Goal: Use online tool/utility: Utilize a website feature to perform a specific function

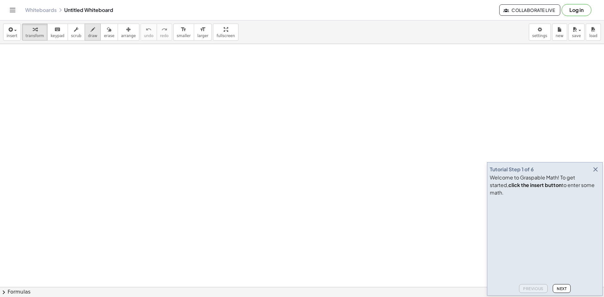
click at [91, 30] on icon "button" at bounding box center [93, 30] width 4 height 8
click at [594, 173] on icon "button" at bounding box center [595, 170] width 8 height 8
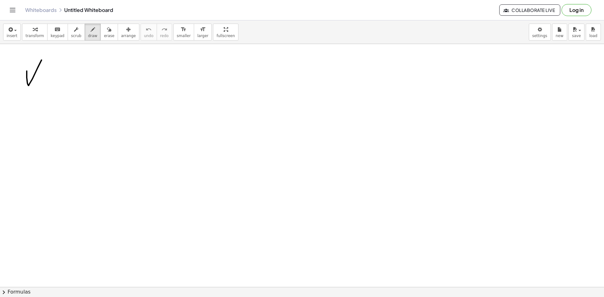
drag, startPoint x: 27, startPoint y: 71, endPoint x: 42, endPoint y: 60, distance: 18.4
drag, startPoint x: 45, startPoint y: 79, endPoint x: 60, endPoint y: 87, distance: 17.4
drag, startPoint x: 70, startPoint y: 69, endPoint x: 70, endPoint y: 87, distance: 17.6
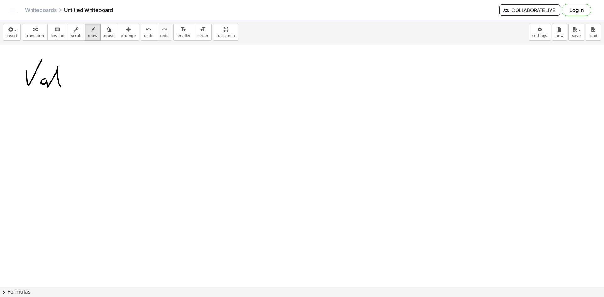
drag, startPoint x: 64, startPoint y: 75, endPoint x: 83, endPoint y: 75, distance: 18.9
drag, startPoint x: 86, startPoint y: 75, endPoint x: 85, endPoint y: 88, distance: 12.6
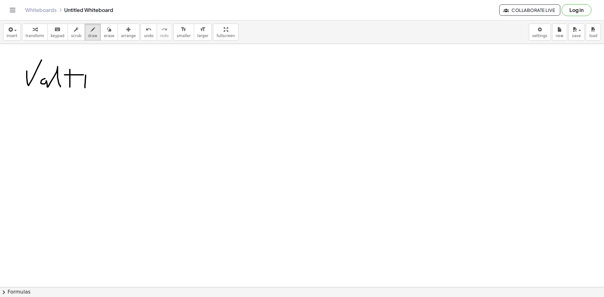
drag, startPoint x: 99, startPoint y: 75, endPoint x: 92, endPoint y: 86, distance: 14.1
drag, startPoint x: 120, startPoint y: 81, endPoint x: 120, endPoint y: 86, distance: 5.0
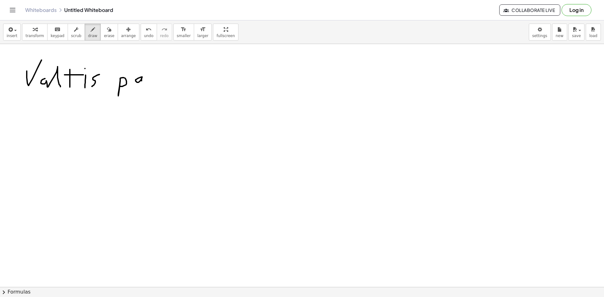
drag, startPoint x: 142, startPoint y: 77, endPoint x: 141, endPoint y: 86, distance: 9.5
drag, startPoint x: 152, startPoint y: 76, endPoint x: 146, endPoint y: 87, distance: 13.4
drag, startPoint x: 162, startPoint y: 78, endPoint x: 162, endPoint y: 82, distance: 3.8
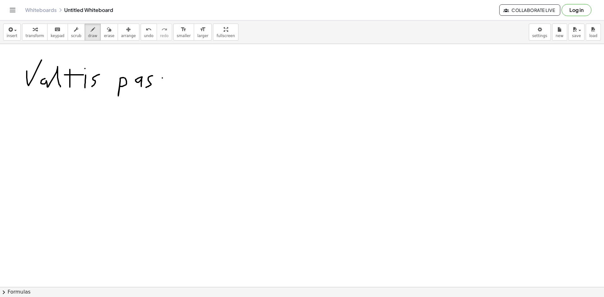
drag, startPoint x: 162, startPoint y: 76, endPoint x: 169, endPoint y: 76, distance: 6.6
drag, startPoint x: 180, startPoint y: 80, endPoint x: 177, endPoint y: 83, distance: 4.3
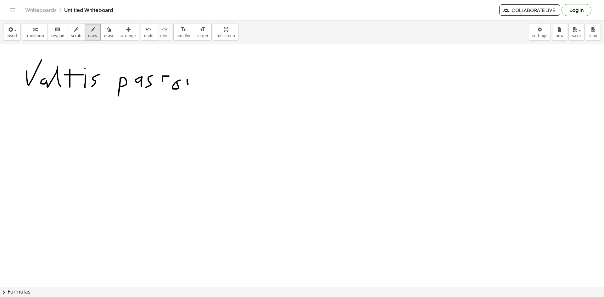
drag, startPoint x: 187, startPoint y: 80, endPoint x: 192, endPoint y: 78, distance: 5.0
drag, startPoint x: 199, startPoint y: 79, endPoint x: 199, endPoint y: 83, distance: 4.7
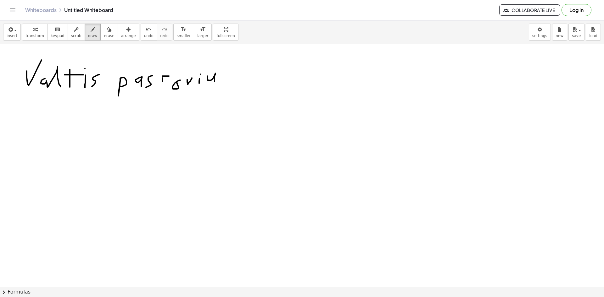
drag, startPoint x: 207, startPoint y: 76, endPoint x: 215, endPoint y: 82, distance: 9.8
drag, startPoint x: 223, startPoint y: 79, endPoint x: 224, endPoint y: 91, distance: 12.0
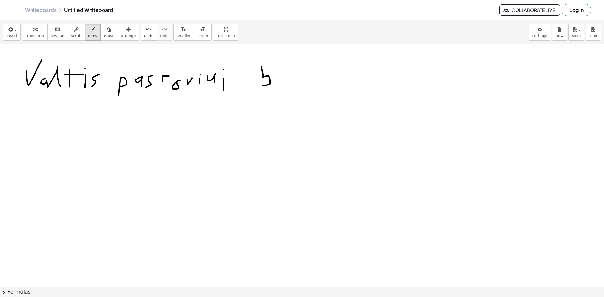
drag, startPoint x: 261, startPoint y: 66, endPoint x: 262, endPoint y: 85, distance: 18.9
drag, startPoint x: 262, startPoint y: 67, endPoint x: 276, endPoint y: 69, distance: 14.1
drag, startPoint x: 289, startPoint y: 66, endPoint x: 299, endPoint y: 89, distance: 25.1
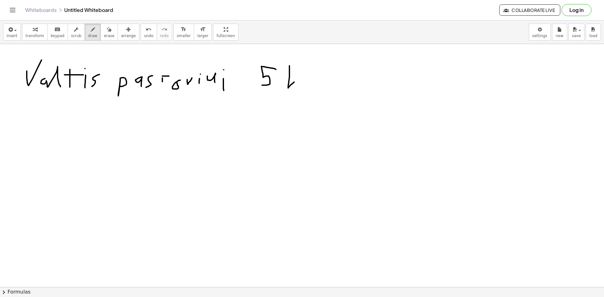
drag, startPoint x: 26, startPoint y: 120, endPoint x: 41, endPoint y: 124, distance: 14.9
drag, startPoint x: 46, startPoint y: 134, endPoint x: 49, endPoint y: 140, distance: 6.2
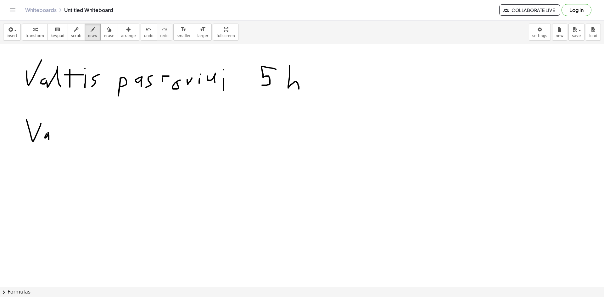
drag, startPoint x: 58, startPoint y: 123, endPoint x: 58, endPoint y: 133, distance: 10.4
drag, startPoint x: 71, startPoint y: 124, endPoint x: 71, endPoint y: 133, distance: 9.1
drag, startPoint x: 66, startPoint y: 129, endPoint x: 78, endPoint y: 129, distance: 11.9
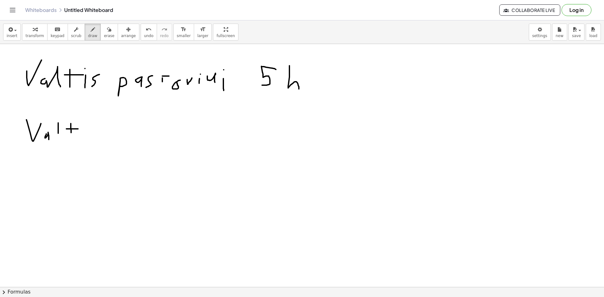
drag, startPoint x: 97, startPoint y: 124, endPoint x: 93, endPoint y: 133, distance: 9.5
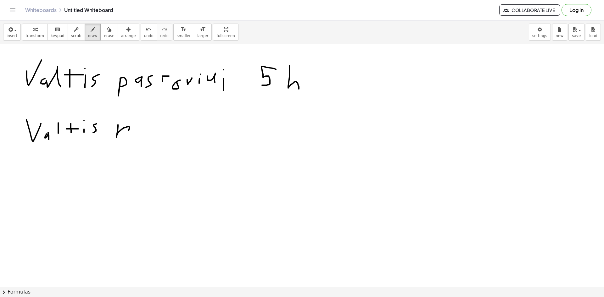
drag, startPoint x: 118, startPoint y: 125, endPoint x: 118, endPoint y: 133, distance: 7.9
drag, startPoint x: 134, startPoint y: 126, endPoint x: 134, endPoint y: 131, distance: 5.7
drag, startPoint x: 134, startPoint y: 125, endPoint x: 139, endPoint y: 125, distance: 4.7
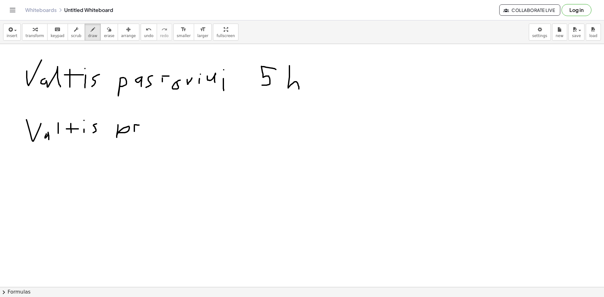
drag, startPoint x: 149, startPoint y: 125, endPoint x: 149, endPoint y: 132, distance: 6.3
drag, startPoint x: 160, startPoint y: 136, endPoint x: 156, endPoint y: 132, distance: 6.0
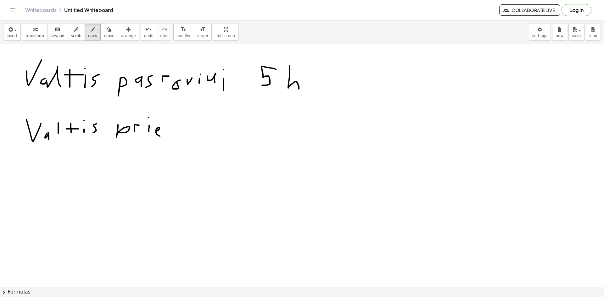
drag
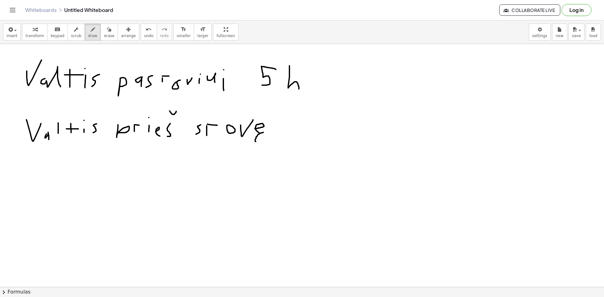
drag, startPoint x: 442, startPoint y: 82, endPoint x: 447, endPoint y: 104, distance: 22.7
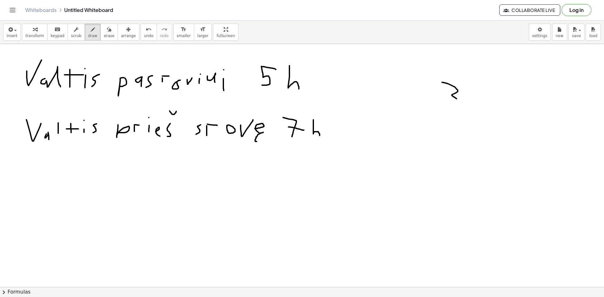
drag, startPoint x: 471, startPoint y: 89, endPoint x: 468, endPoint y: 107, distance: 18.1
drag, startPoint x: 472, startPoint y: 88, endPoint x: 487, endPoint y: 90, distance: 14.9
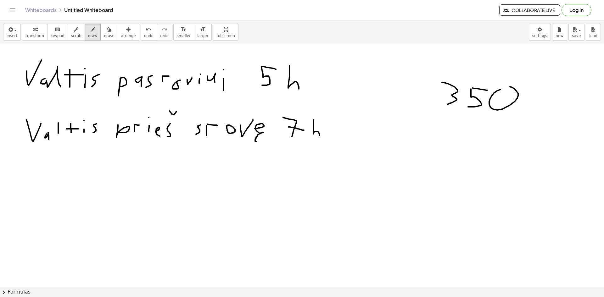
drag, startPoint x: 500, startPoint y: 90, endPoint x: 506, endPoint y: 86, distance: 6.2
drag, startPoint x: 536, startPoint y: 89, endPoint x: 531, endPoint y: 94, distance: 6.5
drag, startPoint x: 554, startPoint y: 90, endPoint x: 558, endPoint y: 112, distance: 22.1
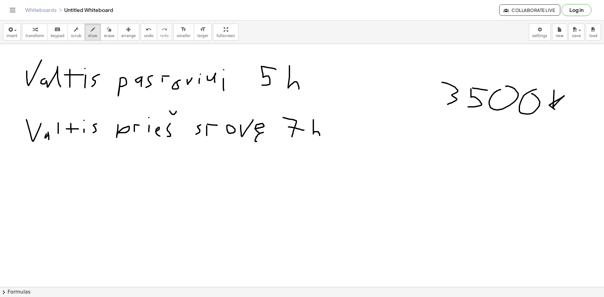
drag, startPoint x: 567, startPoint y: 103, endPoint x: 578, endPoint y: 116, distance: 16.9
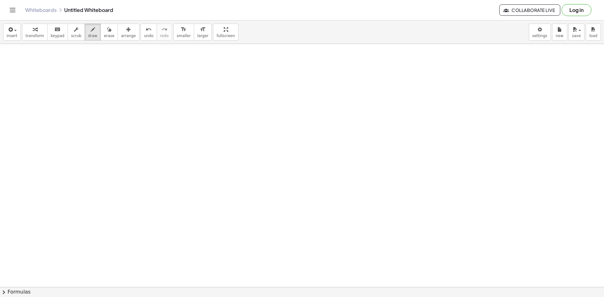
scroll to position [151, 0]
drag, startPoint x: 36, startPoint y: 207, endPoint x: 97, endPoint y: 208, distance: 61.3
click at [97, 208] on div at bounding box center [302, 156] width 604 height 527
drag, startPoint x: 36, startPoint y: 207, endPoint x: 99, endPoint y: 207, distance: 62.9
click at [99, 207] on div at bounding box center [302, 156] width 604 height 527
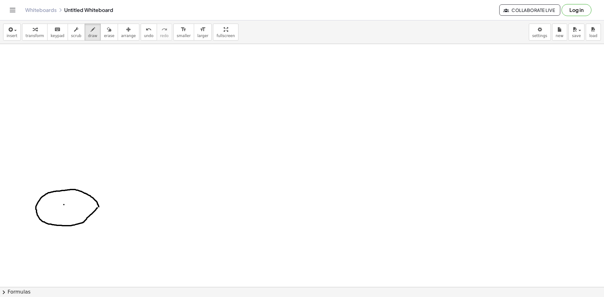
click at [64, 205] on div at bounding box center [302, 156] width 604 height 527
drag, startPoint x: 64, startPoint y: 204, endPoint x: 68, endPoint y: 128, distance: 76.8
click at [68, 128] on div at bounding box center [302, 156] width 604 height 527
drag, startPoint x: 35, startPoint y: 207, endPoint x: 68, endPoint y: 124, distance: 89.2
click at [68, 124] on div at bounding box center [302, 156] width 604 height 527
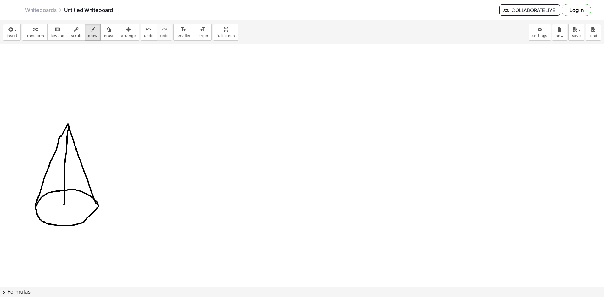
drag, startPoint x: 68, startPoint y: 124, endPoint x: 97, endPoint y: 208, distance: 88.7
click at [97, 208] on div at bounding box center [302, 156] width 604 height 527
drag, startPoint x: 153, startPoint y: 227, endPoint x: 222, endPoint y: 226, distance: 68.9
click at [222, 226] on div at bounding box center [302, 156] width 604 height 527
drag, startPoint x: 153, startPoint y: 226, endPoint x: 185, endPoint y: 190, distance: 48.1
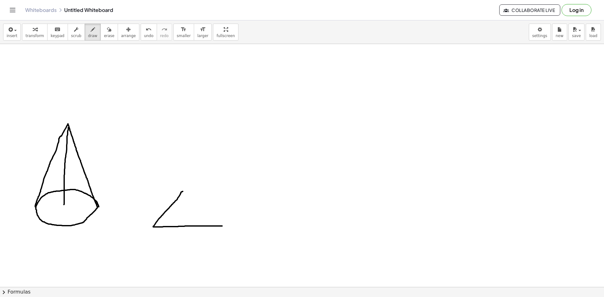
click at [185, 190] on div at bounding box center [302, 156] width 604 height 527
click at [144, 34] on span "undo" at bounding box center [148, 36] width 9 height 4
drag, startPoint x: 153, startPoint y: 227, endPoint x: 187, endPoint y: 198, distance: 44.6
click at [187, 198] on div at bounding box center [302, 156] width 604 height 527
drag, startPoint x: 187, startPoint y: 198, endPoint x: 221, endPoint y: 226, distance: 44.0
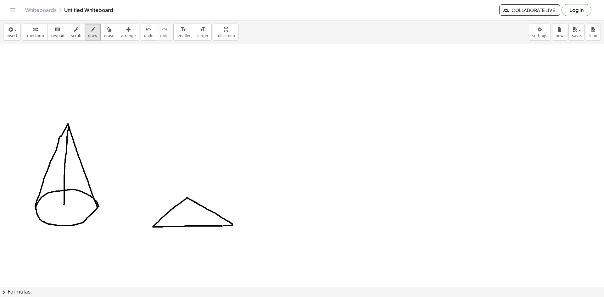
click at [221, 226] on div at bounding box center [302, 156] width 604 height 527
click at [192, 214] on div at bounding box center [302, 156] width 604 height 527
drag, startPoint x: 192, startPoint y: 214, endPoint x: 191, endPoint y: 149, distance: 65.1
click at [191, 149] on div at bounding box center [302, 156] width 604 height 527
drag, startPoint x: 186, startPoint y: 197, endPoint x: 191, endPoint y: 147, distance: 49.6
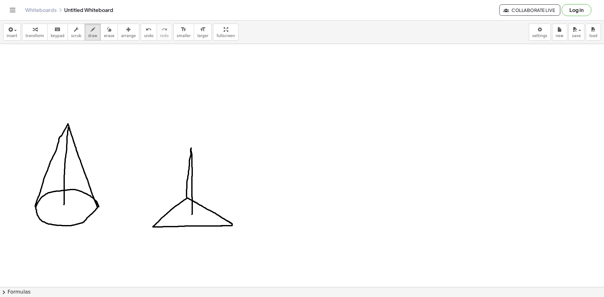
click at [191, 147] on div at bounding box center [302, 156] width 604 height 527
drag, startPoint x: 153, startPoint y: 226, endPoint x: 194, endPoint y: 150, distance: 86.5
click at [194, 150] on div at bounding box center [302, 156] width 604 height 527
drag, startPoint x: 191, startPoint y: 148, endPoint x: 232, endPoint y: 225, distance: 86.8
click at [232, 225] on div at bounding box center [302, 156] width 604 height 527
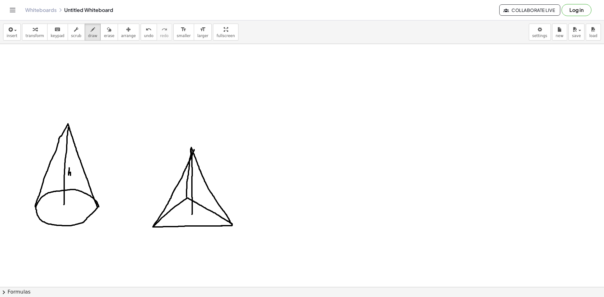
drag, startPoint x: 69, startPoint y: 168, endPoint x: 70, endPoint y: 176, distance: 8.6
click at [70, 176] on div at bounding box center [302, 156] width 604 height 527
drag, startPoint x: 195, startPoint y: 188, endPoint x: 197, endPoint y: 194, distance: 5.6
click at [197, 194] on div at bounding box center [302, 156] width 604 height 527
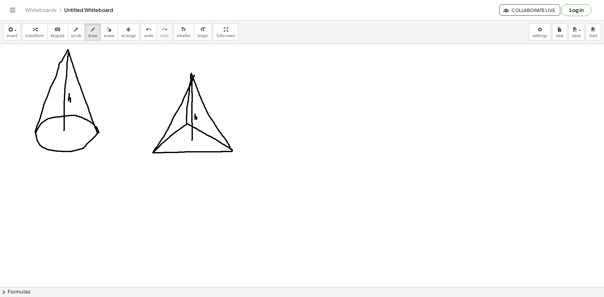
scroll to position [226, 0]
drag, startPoint x: 42, startPoint y: 255, endPoint x: 110, endPoint y: 255, distance: 67.6
click at [110, 255] on div at bounding box center [302, 81] width 604 height 527
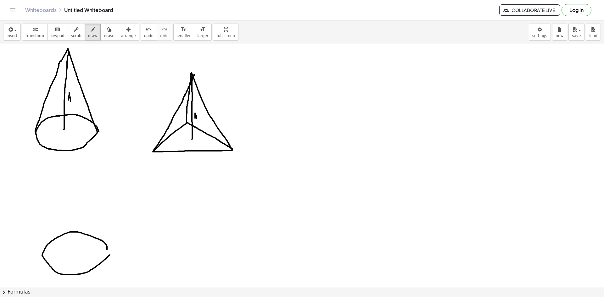
drag, startPoint x: 42, startPoint y: 255, endPoint x: 107, endPoint y: 255, distance: 65.1
click at [107, 255] on div at bounding box center [302, 81] width 604 height 527
click at [73, 250] on div at bounding box center [302, 81] width 604 height 527
drag, startPoint x: 73, startPoint y: 250, endPoint x: 73, endPoint y: 175, distance: 75.5
click at [73, 175] on div at bounding box center [302, 81] width 604 height 527
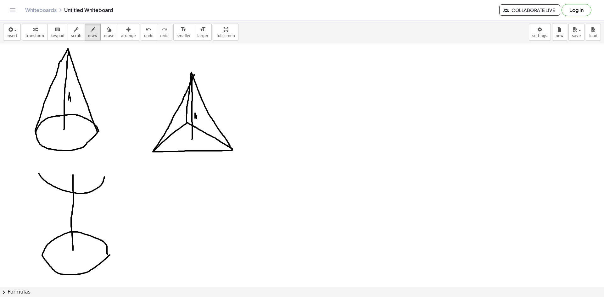
drag, startPoint x: 39, startPoint y: 174, endPoint x: 105, endPoint y: 175, distance: 66.4
click at [105, 175] on div at bounding box center [302, 81] width 604 height 527
drag, startPoint x: 43, startPoint y: 256, endPoint x: 45, endPoint y: 180, distance: 75.8
click at [45, 180] on div at bounding box center [302, 81] width 604 height 527
click at [141, 36] on button "undo undo" at bounding box center [149, 32] width 16 height 17
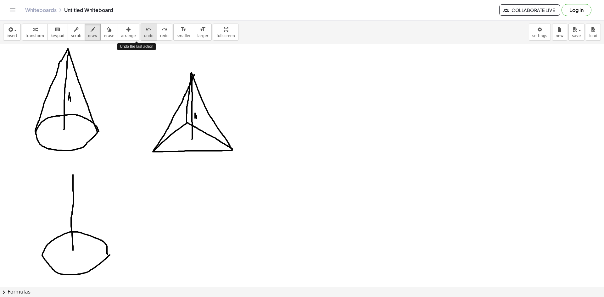
click at [141, 36] on button "undo undo" at bounding box center [149, 32] width 16 height 17
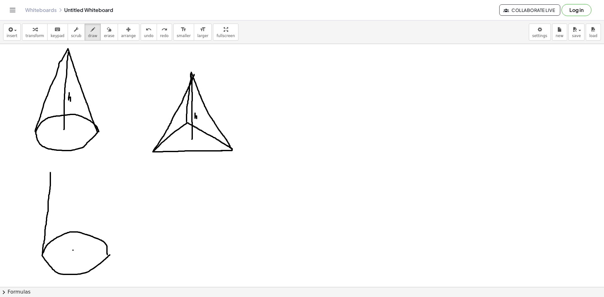
drag, startPoint x: 42, startPoint y: 254, endPoint x: 50, endPoint y: 171, distance: 83.4
click at [50, 171] on div at bounding box center [302, 81] width 604 height 527
drag, startPoint x: 108, startPoint y: 254, endPoint x: 108, endPoint y: 174, distance: 80.5
click at [108, 174] on div at bounding box center [302, 81] width 604 height 527
drag, startPoint x: 50, startPoint y: 171, endPoint x: 108, endPoint y: 175, distance: 58.3
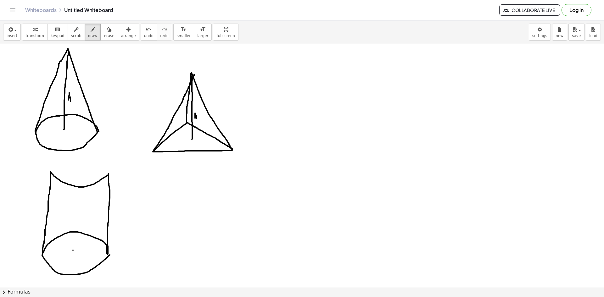
click at [108, 175] on div at bounding box center [302, 81] width 604 height 527
drag, startPoint x: 49, startPoint y: 172, endPoint x: 109, endPoint y: 173, distance: 59.4
click at [109, 173] on div at bounding box center [302, 81] width 604 height 527
click at [80, 175] on div at bounding box center [302, 81] width 604 height 527
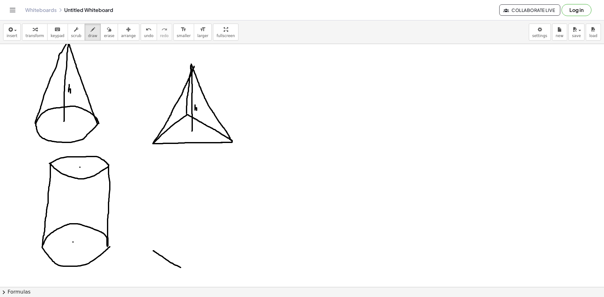
drag, startPoint x: 153, startPoint y: 251, endPoint x: 182, endPoint y: 269, distance: 33.6
click at [182, 269] on div at bounding box center [302, 73] width 604 height 527
drag, startPoint x: 183, startPoint y: 269, endPoint x: 217, endPoint y: 248, distance: 39.8
click at [217, 248] on div at bounding box center [302, 73] width 604 height 527
drag, startPoint x: 154, startPoint y: 249, endPoint x: 219, endPoint y: 247, distance: 65.8
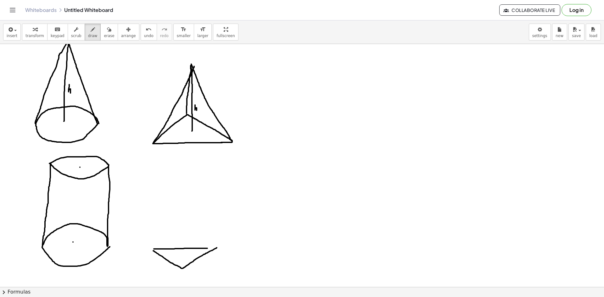
click at [219, 247] on div at bounding box center [302, 73] width 604 height 527
drag, startPoint x: 154, startPoint y: 251, endPoint x: 153, endPoint y: 188, distance: 62.3
click at [153, 188] on div at bounding box center [302, 73] width 604 height 527
drag, startPoint x: 181, startPoint y: 268, endPoint x: 181, endPoint y: 207, distance: 60.4
click at [181, 207] on div at bounding box center [302, 73] width 604 height 527
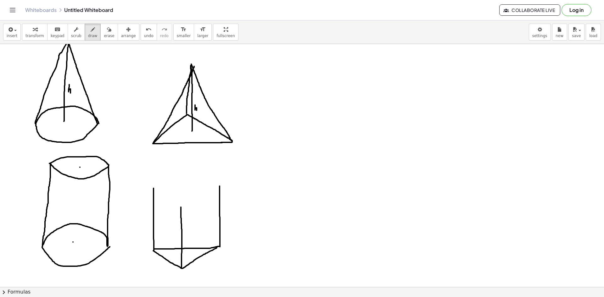
drag, startPoint x: 220, startPoint y: 247, endPoint x: 219, endPoint y: 183, distance: 63.5
click at [219, 183] on div at bounding box center [302, 73] width 604 height 527
drag, startPoint x: 152, startPoint y: 188, endPoint x: 220, endPoint y: 193, distance: 67.5
click at [220, 193] on div at bounding box center [302, 73] width 604 height 527
click at [144, 36] on span "undo" at bounding box center [148, 36] width 9 height 4
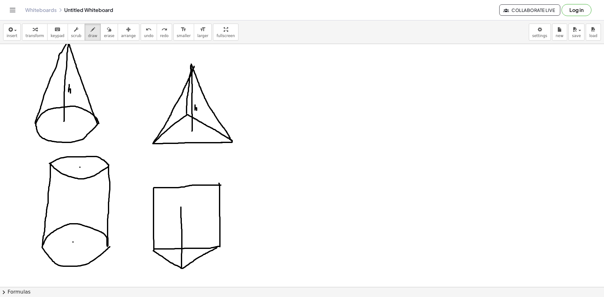
drag, startPoint x: 154, startPoint y: 188, endPoint x: 221, endPoint y: 185, distance: 67.0
click at [221, 185] on div at bounding box center [302, 73] width 604 height 527
drag, startPoint x: 152, startPoint y: 186, endPoint x: 184, endPoint y: 206, distance: 36.7
click at [184, 206] on div at bounding box center [302, 73] width 604 height 527
drag, startPoint x: 180, startPoint y: 207, endPoint x: 218, endPoint y: 187, distance: 42.9
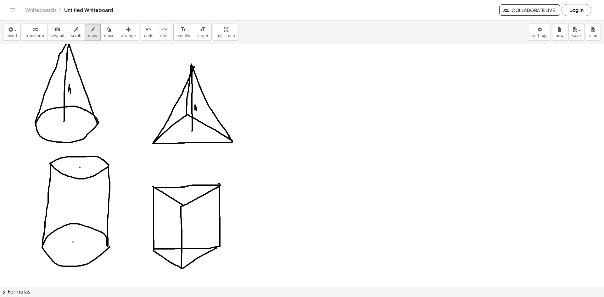
click at [218, 187] on div at bounding box center [302, 73] width 604 height 527
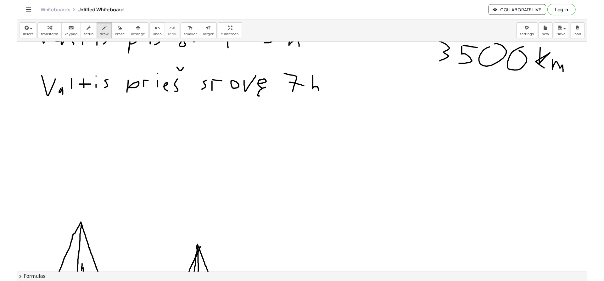
scroll to position [0, 0]
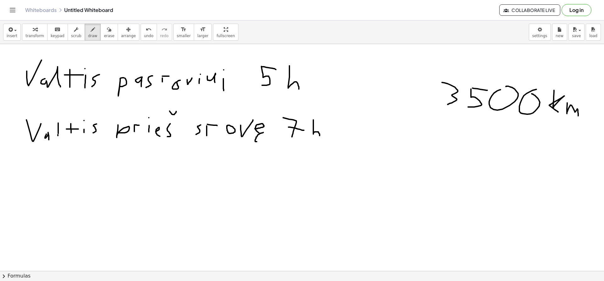
drag, startPoint x: 26, startPoint y: 64, endPoint x: 26, endPoint y: 75, distance: 11.0
drag, startPoint x: 507, startPoint y: 86, endPoint x: 494, endPoint y: 93, distance: 14.1
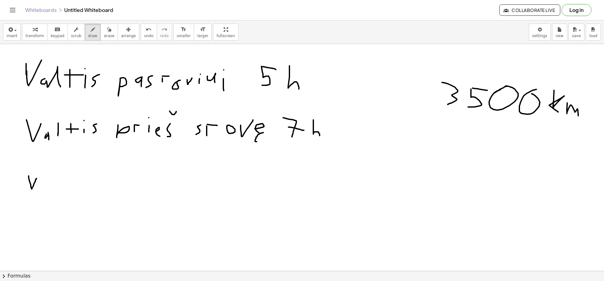
drag, startPoint x: 29, startPoint y: 176, endPoint x: 36, endPoint y: 177, distance: 8.0
drag, startPoint x: 86, startPoint y: 178, endPoint x: 86, endPoint y: 187, distance: 8.8
drag, startPoint x: 194, startPoint y: 170, endPoint x: 182, endPoint y: 195, distance: 27.3
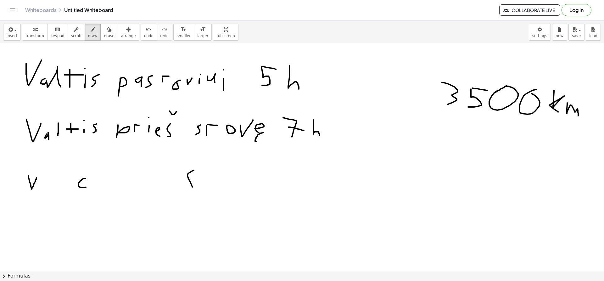
drag, startPoint x: 204, startPoint y: 182, endPoint x: 223, endPoint y: 183, distance: 19.2
drag, startPoint x: 207, startPoint y: 187, endPoint x: 217, endPoint y: 188, distance: 9.8
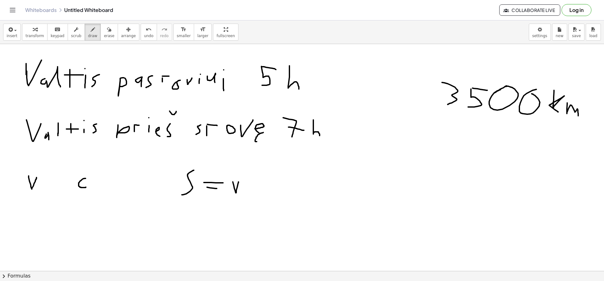
drag, startPoint x: 233, startPoint y: 182, endPoint x: 238, endPoint y: 181, distance: 5.7
drag, startPoint x: 262, startPoint y: 171, endPoint x: 262, endPoint y: 194, distance: 23.0
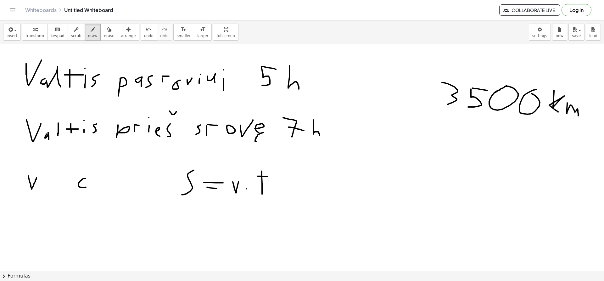
drag, startPoint x: 258, startPoint y: 176, endPoint x: 268, endPoint y: 176, distance: 10.7
click at [105, 34] on button "erase" at bounding box center [108, 32] width 17 height 17
drag, startPoint x: 160, startPoint y: 182, endPoint x: 172, endPoint y: 128, distance: 55.5
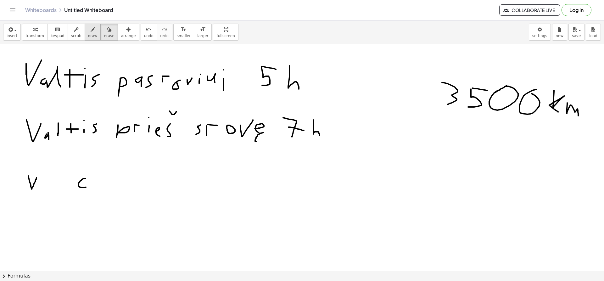
click at [90, 32] on button "draw" at bounding box center [93, 32] width 16 height 17
drag, startPoint x: 191, startPoint y: 169, endPoint x: 206, endPoint y: 200, distance: 34.5
drag, startPoint x: 215, startPoint y: 184, endPoint x: 226, endPoint y: 184, distance: 11.7
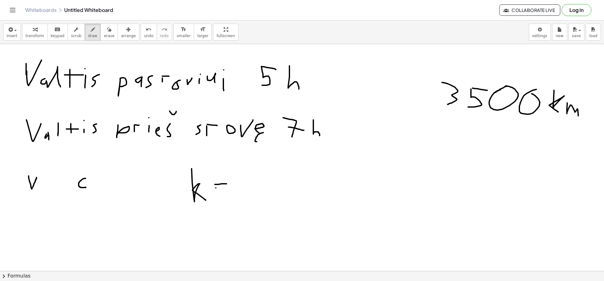
drag, startPoint x: 216, startPoint y: 188, endPoint x: 224, endPoint y: 189, distance: 8.3
drag, startPoint x: 243, startPoint y: 185, endPoint x: 235, endPoint y: 204, distance: 21.0
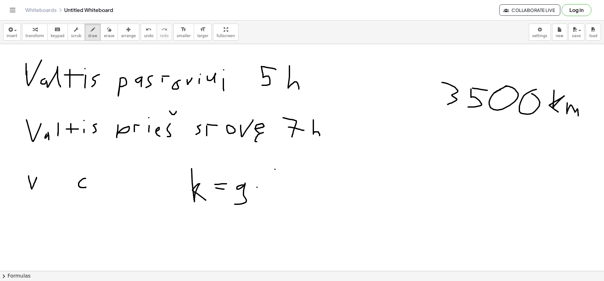
drag, startPoint x: 275, startPoint y: 169, endPoint x: 275, endPoint y: 192, distance: 22.6
drag, startPoint x: 66, startPoint y: 59, endPoint x: 85, endPoint y: 98, distance: 43.9
click at [146, 32] on icon "undo" at bounding box center [149, 30] width 6 height 8
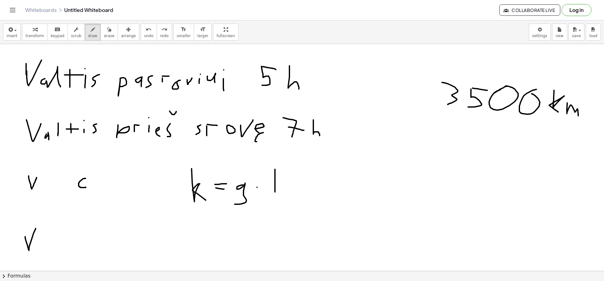
drag, startPoint x: 25, startPoint y: 236, endPoint x: 36, endPoint y: 228, distance: 13.2
drag, startPoint x: 225, startPoint y: 61, endPoint x: 151, endPoint y: 107, distance: 87.4
click at [144, 36] on span "undo" at bounding box center [148, 36] width 9 height 4
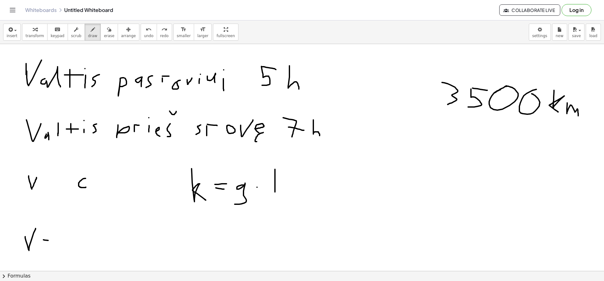
drag, startPoint x: 43, startPoint y: 240, endPoint x: 53, endPoint y: 241, distance: 9.9
drag, startPoint x: 49, startPoint y: 236, endPoint x: 47, endPoint y: 247, distance: 11.5
drag, startPoint x: 66, startPoint y: 237, endPoint x: 69, endPoint y: 243, distance: 6.2
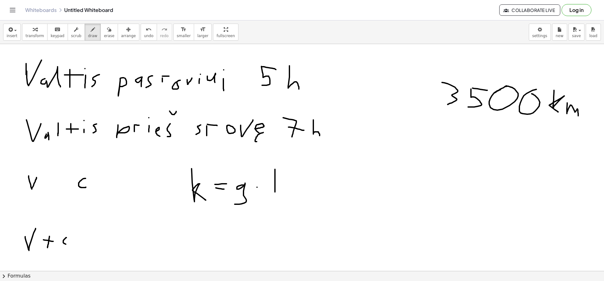
drag, startPoint x: 24, startPoint y: 232, endPoint x: 27, endPoint y: 248, distance: 16.1
drag, startPoint x: 19, startPoint y: 224, endPoint x: 19, endPoint y: 255, distance: 30.8
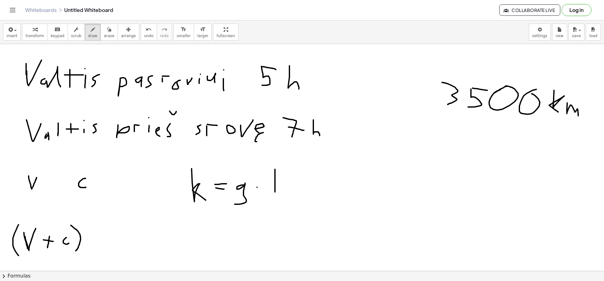
drag, startPoint x: 71, startPoint y: 225, endPoint x: 75, endPoint y: 252, distance: 27.0
drag, startPoint x: 100, startPoint y: 225, endPoint x: 96, endPoint y: 247, distance: 21.4
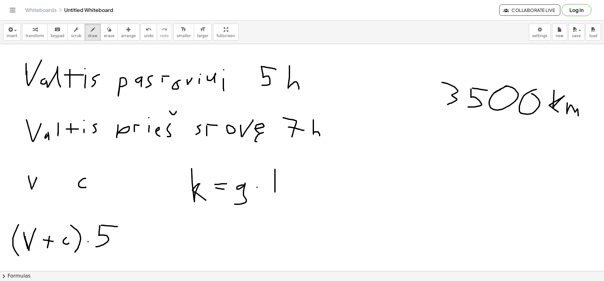
drag, startPoint x: 101, startPoint y: 225, endPoint x: 117, endPoint y: 226, distance: 16.1
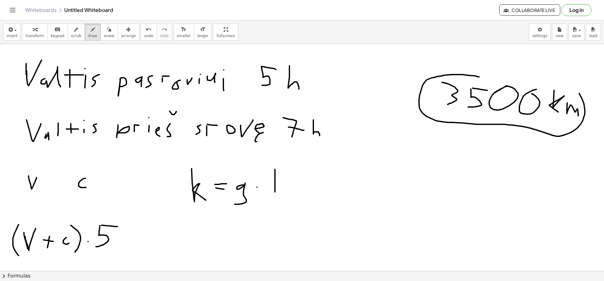
drag, startPoint x: 479, startPoint y: 77, endPoint x: 486, endPoint y: 66, distance: 13.0
click at [144, 31] on div "undo" at bounding box center [148, 29] width 9 height 8
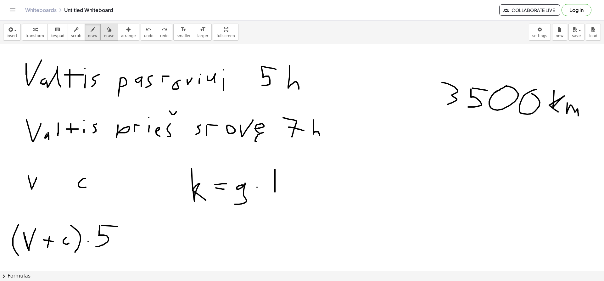
click at [104, 35] on span "erase" at bounding box center [109, 36] width 10 height 4
drag, startPoint x: 529, startPoint y: 119, endPoint x: 531, endPoint y: 103, distance: 16.9
click at [88, 37] on span "draw" at bounding box center [92, 36] width 9 height 4
drag, startPoint x: 519, startPoint y: 94, endPoint x: 511, endPoint y: 105, distance: 12.8
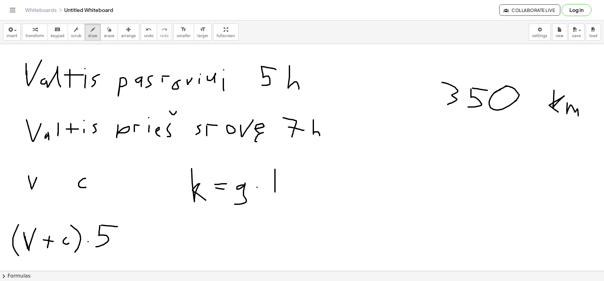
drag, startPoint x: 131, startPoint y: 234, endPoint x: 153, endPoint y: 234, distance: 21.7
drag, startPoint x: 137, startPoint y: 241, endPoint x: 150, endPoint y: 241, distance: 13.2
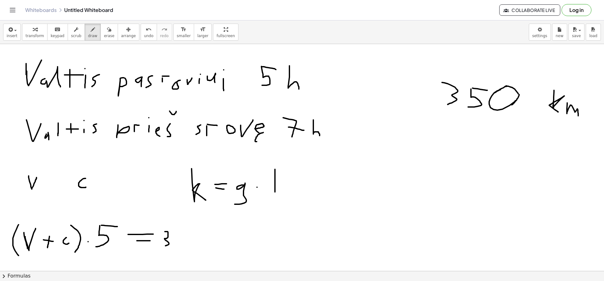
drag, startPoint x: 165, startPoint y: 231, endPoint x: 160, endPoint y: 247, distance: 15.7
drag, startPoint x: 182, startPoint y: 233, endPoint x: 177, endPoint y: 248, distance: 15.7
drag, startPoint x: 185, startPoint y: 232, endPoint x: 193, endPoint y: 232, distance: 8.5
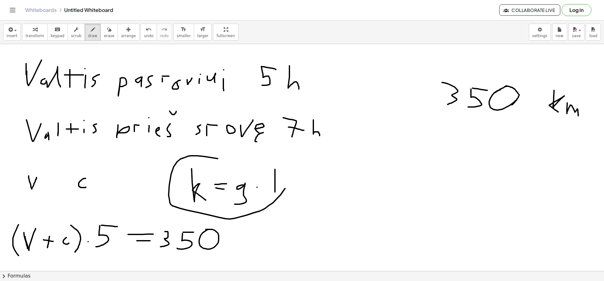
drag, startPoint x: 197, startPoint y: 156, endPoint x: 289, endPoint y: 177, distance: 94.8
click at [146, 32] on icon "undo" at bounding box center [149, 30] width 6 height 8
drag, startPoint x: 285, startPoint y: 227, endPoint x: 281, endPoint y: 254, distance: 27.3
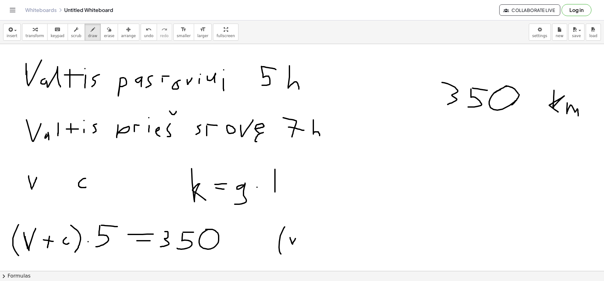
drag, startPoint x: 290, startPoint y: 237, endPoint x: 296, endPoint y: 238, distance: 6.0
drag, startPoint x: 303, startPoint y: 241, endPoint x: 309, endPoint y: 241, distance: 5.7
drag, startPoint x: 325, startPoint y: 234, endPoint x: 327, endPoint y: 244, distance: 10.5
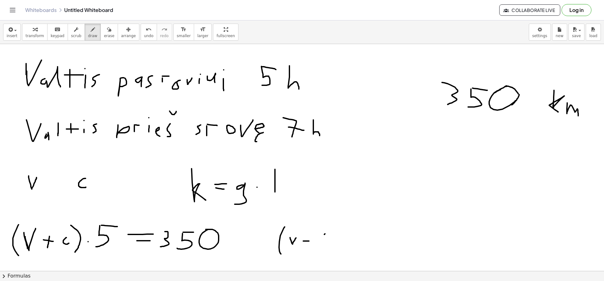
drag, startPoint x: 330, startPoint y: 224, endPoint x: 328, endPoint y: 248, distance: 24.6
drag, startPoint x: 357, startPoint y: 231, endPoint x: 363, endPoint y: 244, distance: 13.6
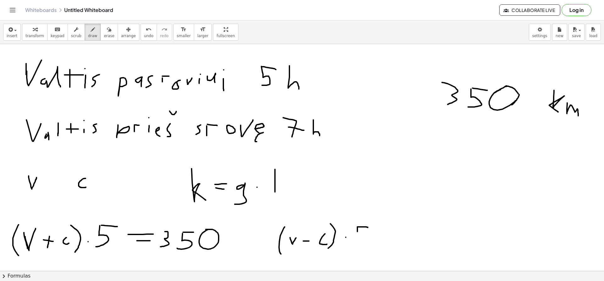
drag, startPoint x: 360, startPoint y: 236, endPoint x: 366, endPoint y: 236, distance: 6.0
drag, startPoint x: 383, startPoint y: 230, endPoint x: 395, endPoint y: 230, distance: 11.9
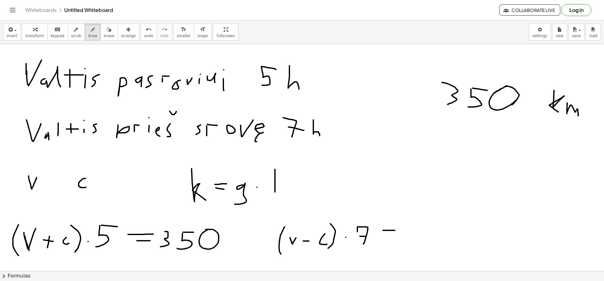
drag, startPoint x: 385, startPoint y: 235, endPoint x: 398, endPoint y: 235, distance: 12.9
drag, startPoint x: 402, startPoint y: 223, endPoint x: 403, endPoint y: 240, distance: 17.6
drag, startPoint x: 419, startPoint y: 226, endPoint x: 414, endPoint y: 236, distance: 11.4
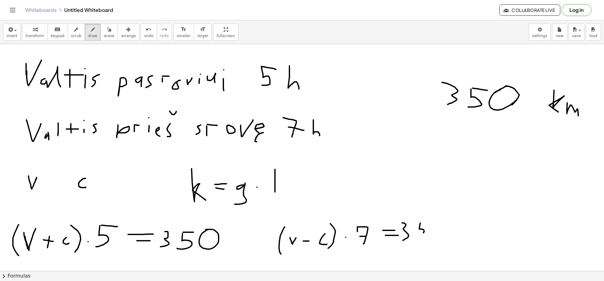
drag, startPoint x: 420, startPoint y: 221, endPoint x: 423, endPoint y: 222, distance: 3.4
drag, startPoint x: 369, startPoint y: 132, endPoint x: 370, endPoint y: 181, distance: 49.1
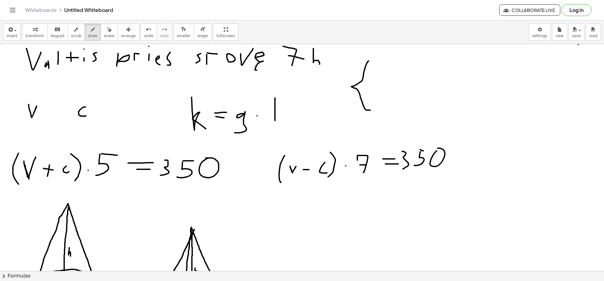
scroll to position [72, 0]
drag, startPoint x: 285, startPoint y: 209, endPoint x: 295, endPoint y: 206, distance: 9.8
drag, startPoint x: 299, startPoint y: 215, endPoint x: 317, endPoint y: 217, distance: 17.3
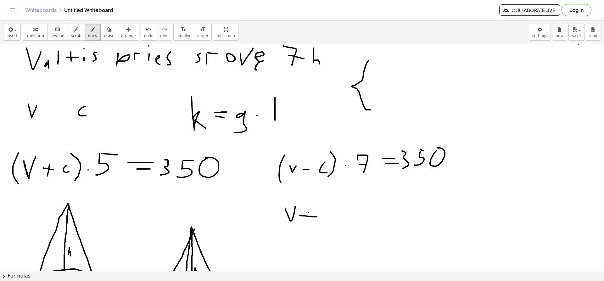
drag, startPoint x: 308, startPoint y: 212, endPoint x: 308, endPoint y: 219, distance: 6.9
drag, startPoint x: 329, startPoint y: 209, endPoint x: 341, endPoint y: 214, distance: 13.0
drag, startPoint x: 350, startPoint y: 208, endPoint x: 367, endPoint y: 209, distance: 17.0
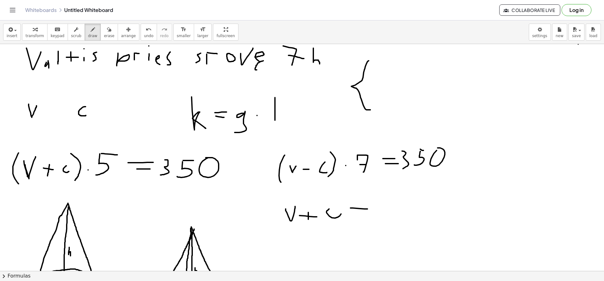
drag, startPoint x: 354, startPoint y: 216, endPoint x: 374, endPoint y: 215, distance: 19.5
drag, startPoint x: 380, startPoint y: 203, endPoint x: 392, endPoint y: 224, distance: 24.8
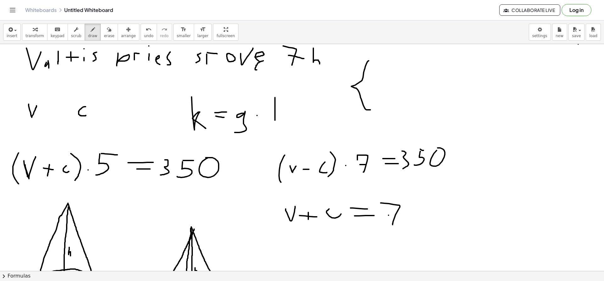
drag, startPoint x: 388, startPoint y: 215, endPoint x: 400, endPoint y: 216, distance: 12.0
drag, startPoint x: 419, startPoint y: 208, endPoint x: 415, endPoint y: 212, distance: 6.0
drag, startPoint x: 286, startPoint y: 243, endPoint x: 294, endPoint y: 248, distance: 9.2
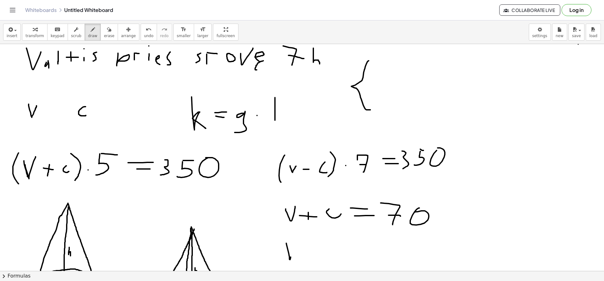
drag, startPoint x: 298, startPoint y: 251, endPoint x: 310, endPoint y: 251, distance: 12.3
drag, startPoint x: 325, startPoint y: 243, endPoint x: 327, endPoint y: 255, distance: 12.4
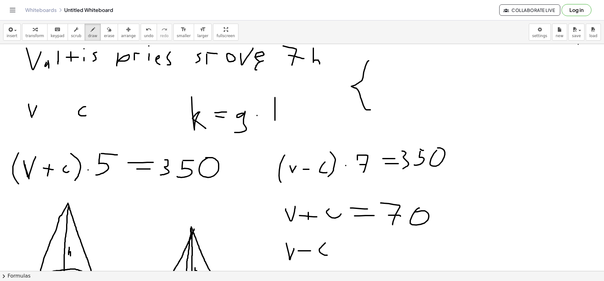
drag, startPoint x: 340, startPoint y: 245, endPoint x: 356, endPoint y: 245, distance: 15.4
drag, startPoint x: 342, startPoint y: 251, endPoint x: 363, endPoint y: 252, distance: 20.8
drag, startPoint x: 373, startPoint y: 241, endPoint x: 375, endPoint y: 253, distance: 11.8
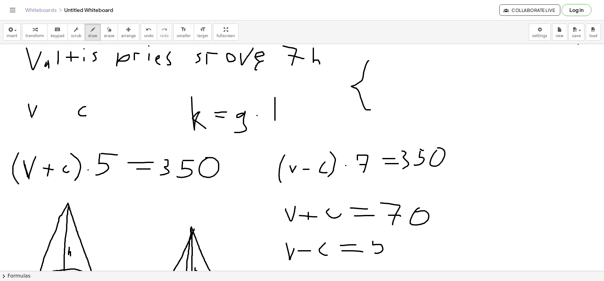
drag, startPoint x: 374, startPoint y: 241, endPoint x: 385, endPoint y: 239, distance: 11.9
drag, startPoint x: 333, startPoint y: 207, endPoint x: 330, endPoint y: 209, distance: 3.8
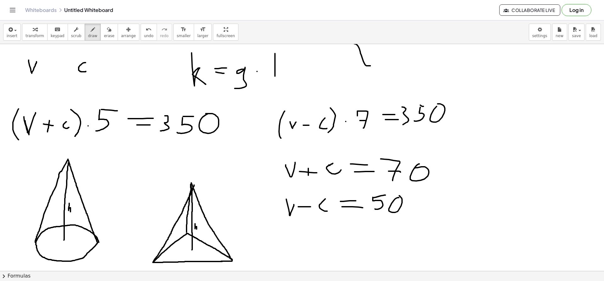
scroll to position [116, 0]
drag, startPoint x: 385, startPoint y: 239, endPoint x: 321, endPoint y: 171, distance: 92.8
click at [144, 30] on div "undo" at bounding box center [148, 29] width 9 height 8
drag, startPoint x: 373, startPoint y: 235, endPoint x: 384, endPoint y: 242, distance: 13.2
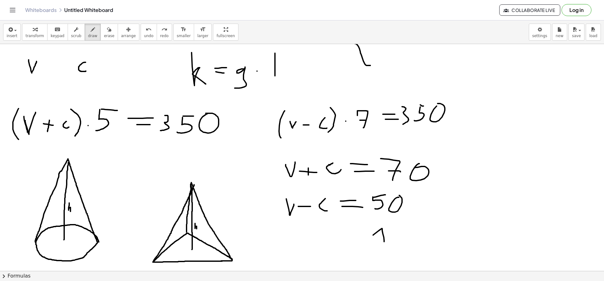
drag, startPoint x: 390, startPoint y: 231, endPoint x: 400, endPoint y: 247, distance: 18.8
drag, startPoint x: 413, startPoint y: 233, endPoint x: 413, endPoint y: 239, distance: 5.7
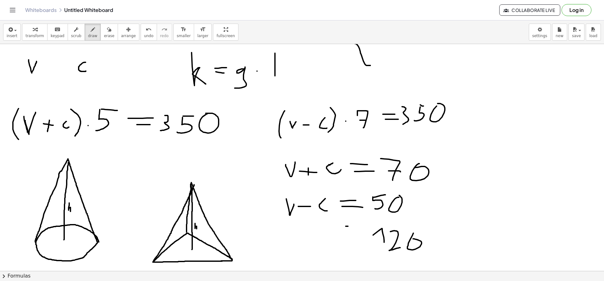
drag, startPoint x: 348, startPoint y: 226, endPoint x: 361, endPoint y: 227, distance: 13.6
drag, startPoint x: 345, startPoint y: 236, endPoint x: 357, endPoint y: 236, distance: 11.6
drag, startPoint x: 413, startPoint y: 232, endPoint x: 420, endPoint y: 243, distance: 12.9
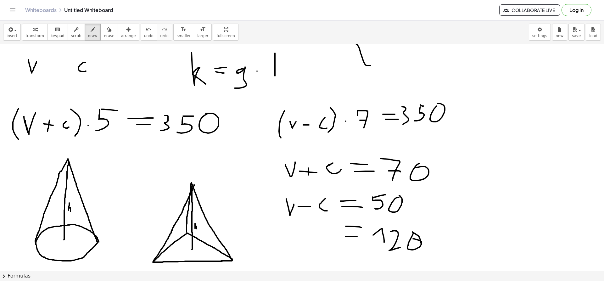
drag, startPoint x: 294, startPoint y: 229, endPoint x: 304, endPoint y: 241, distance: 16.1
drag, startPoint x: 313, startPoint y: 234, endPoint x: 322, endPoint y: 225, distance: 12.2
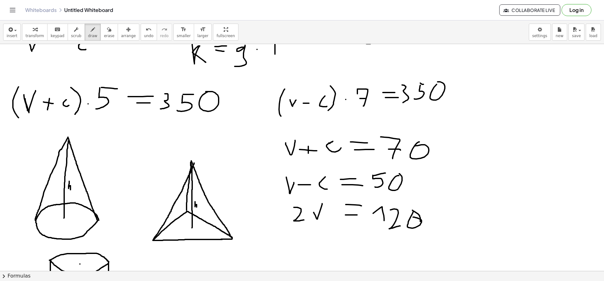
scroll to position [138, 0]
drag, startPoint x: 299, startPoint y: 243, endPoint x: 306, endPoint y: 244, distance: 6.6
click at [306, 244] on div at bounding box center [302, 270] width 604 height 729
drag, startPoint x: 316, startPoint y: 243, endPoint x: 334, endPoint y: 247, distance: 17.7
click at [334, 247] on div at bounding box center [302, 270] width 604 height 729
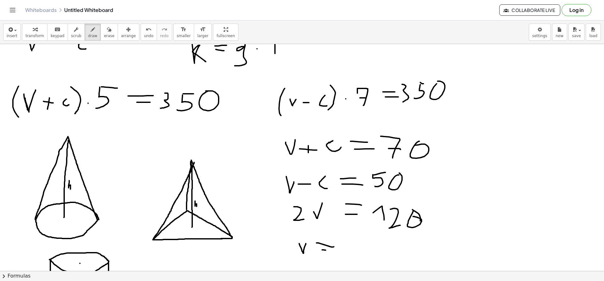
drag, startPoint x: 322, startPoint y: 250, endPoint x: 333, endPoint y: 251, distance: 11.4
click at [333, 251] on div at bounding box center [302, 270] width 604 height 729
drag, startPoint x: 353, startPoint y: 239, endPoint x: 348, endPoint y: 248, distance: 10.4
click at [348, 248] on div at bounding box center [302, 270] width 604 height 729
click at [372, 244] on div at bounding box center [302, 270] width 604 height 729
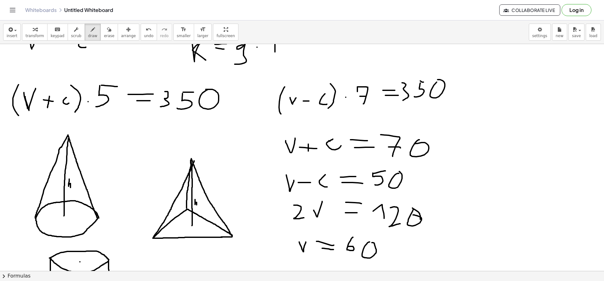
scroll to position [141, 0]
click at [104, 35] on span "erase" at bounding box center [109, 36] width 10 height 4
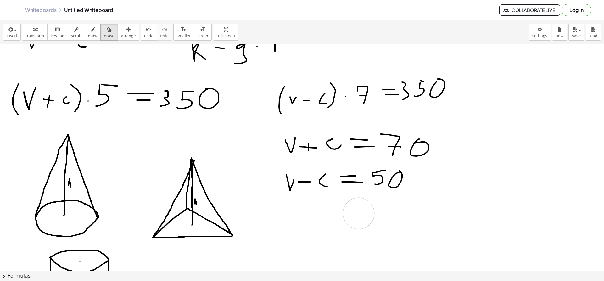
drag, startPoint x: 336, startPoint y: 252, endPoint x: 116, endPoint y: 119, distance: 257.2
click at [347, 211] on div at bounding box center [302, 267] width 604 height 729
click at [88, 30] on div "button" at bounding box center [92, 29] width 9 height 8
drag, startPoint x: 287, startPoint y: 203, endPoint x: 290, endPoint y: 206, distance: 4.1
click at [290, 206] on div at bounding box center [302, 267] width 604 height 729
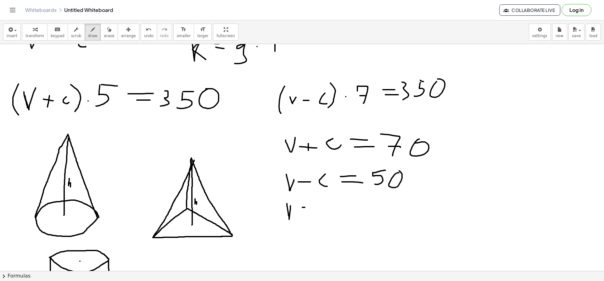
drag, startPoint x: 302, startPoint y: 207, endPoint x: 322, endPoint y: 207, distance: 20.1
click at [322, 207] on div at bounding box center [302, 267] width 604 height 729
drag, startPoint x: 304, startPoint y: 212, endPoint x: 321, endPoint y: 213, distance: 17.0
click at [321, 213] on div at bounding box center [302, 267] width 604 height 729
drag, startPoint x: 337, startPoint y: 205, endPoint x: 337, endPoint y: 223, distance: 17.9
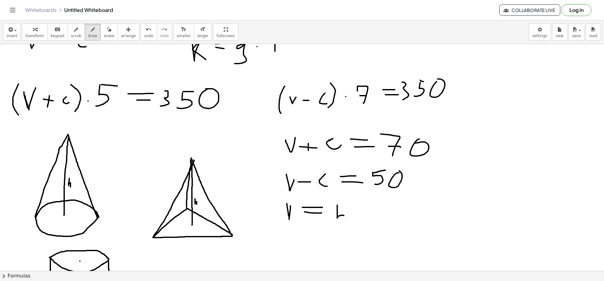
click at [337, 223] on div at bounding box center [302, 267] width 604 height 729
drag, startPoint x: 336, startPoint y: 206, endPoint x: 354, endPoint y: 206, distance: 17.3
click at [354, 206] on div at bounding box center [302, 267] width 604 height 729
drag, startPoint x: 369, startPoint y: 207, endPoint x: 373, endPoint y: 206, distance: 4.4
click at [373, 206] on div at bounding box center [302, 267] width 604 height 729
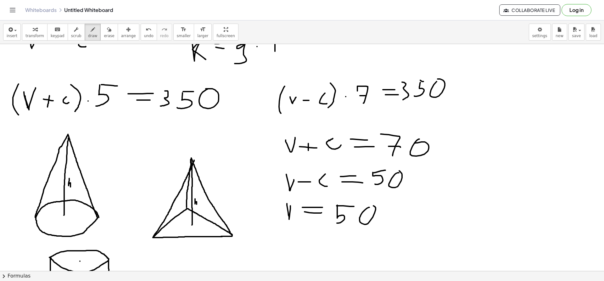
drag, startPoint x: 384, startPoint y: 215, endPoint x: 396, endPoint y: 216, distance: 11.7
click at [396, 216] on div at bounding box center [302, 267] width 604 height 729
drag, startPoint x: 391, startPoint y: 211, endPoint x: 390, endPoint y: 222, distance: 11.7
click at [390, 222] on div at bounding box center [302, 267] width 604 height 729
drag, startPoint x: 414, startPoint y: 212, endPoint x: 413, endPoint y: 222, distance: 10.5
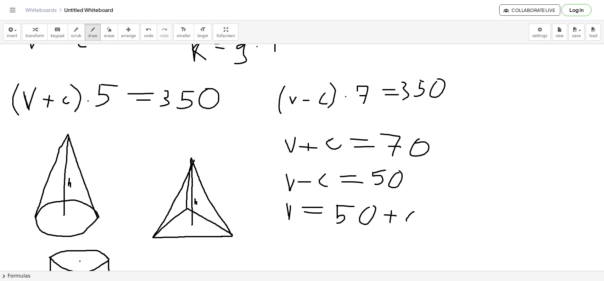
click at [413, 222] on div at bounding box center [302, 267] width 604 height 729
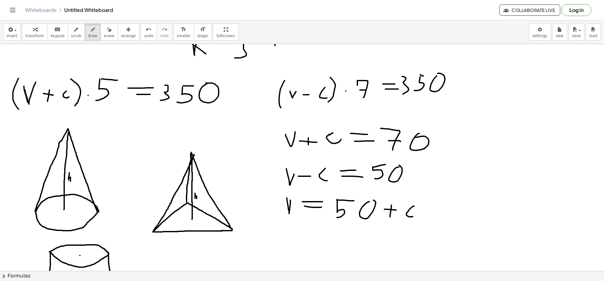
scroll to position [147, 0]
click at [295, 195] on div at bounding box center [302, 261] width 604 height 729
drag, startPoint x: 267, startPoint y: 190, endPoint x: 284, endPoint y: 150, distance: 43.7
click at [284, 150] on div at bounding box center [302, 261] width 604 height 729
click at [278, 150] on div at bounding box center [302, 261] width 604 height 729
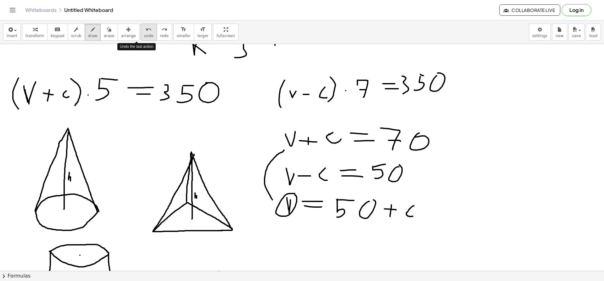
click at [146, 31] on icon "undo" at bounding box center [149, 30] width 6 height 8
drag, startPoint x: 284, startPoint y: 240, endPoint x: 280, endPoint y: 258, distance: 19.2
click at [280, 258] on div at bounding box center [302, 261] width 604 height 729
drag, startPoint x: 283, startPoint y: 240, endPoint x: 292, endPoint y: 240, distance: 8.8
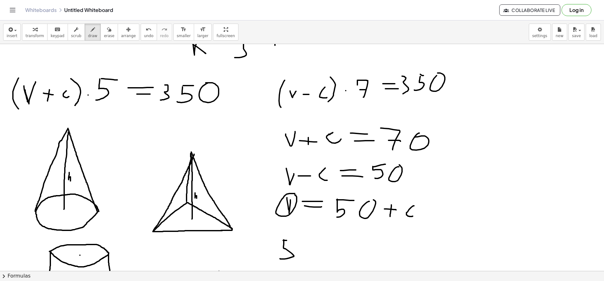
click at [292, 240] on div at bounding box center [302, 261] width 604 height 729
click at [312, 240] on div at bounding box center [302, 261] width 604 height 729
drag, startPoint x: 328, startPoint y: 247, endPoint x: 345, endPoint y: 247, distance: 16.7
click at [345, 247] on div at bounding box center [302, 261] width 604 height 729
drag, startPoint x: 337, startPoint y: 242, endPoint x: 335, endPoint y: 251, distance: 8.9
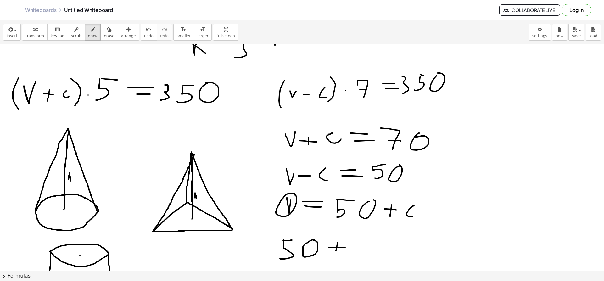
click at [335, 251] on div at bounding box center [302, 261] width 604 height 729
drag, startPoint x: 359, startPoint y: 237, endPoint x: 360, endPoint y: 247, distance: 9.1
click at [360, 247] on div at bounding box center [302, 261] width 604 height 729
drag, startPoint x: 374, startPoint y: 251, endPoint x: 390, endPoint y: 251, distance: 15.7
click at [390, 251] on div at bounding box center [302, 261] width 604 height 729
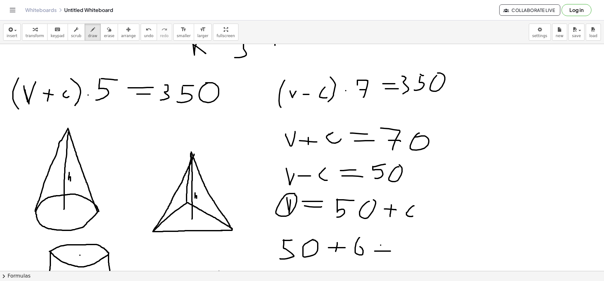
drag, startPoint x: 380, startPoint y: 245, endPoint x: 381, endPoint y: 255, distance: 10.1
click at [381, 255] on div at bounding box center [302, 261] width 604 height 729
drag, startPoint x: 406, startPoint y: 239, endPoint x: 411, endPoint y: 254, distance: 16.1
click at [411, 254] on div at bounding box center [302, 261] width 604 height 729
drag, startPoint x: 418, startPoint y: 242, endPoint x: 425, endPoint y: 242, distance: 6.6
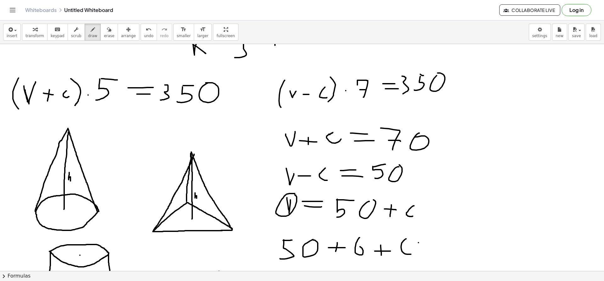
click at [425, 242] on div at bounding box center [302, 261] width 604 height 729
drag, startPoint x: 417, startPoint y: 247, endPoint x: 428, endPoint y: 247, distance: 11.7
click at [428, 247] on div at bounding box center [302, 261] width 604 height 729
drag, startPoint x: 441, startPoint y: 241, endPoint x: 449, endPoint y: 258, distance: 18.4
click at [449, 258] on div at bounding box center [302, 261] width 604 height 729
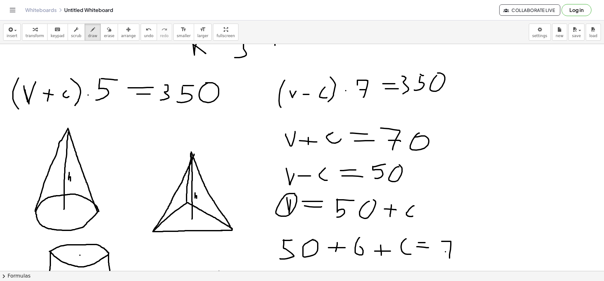
drag, startPoint x: 445, startPoint y: 252, endPoint x: 456, endPoint y: 251, distance: 10.4
click at [456, 251] on div at bounding box center [302, 261] width 604 height 729
click at [468, 241] on div at bounding box center [302, 261] width 604 height 729
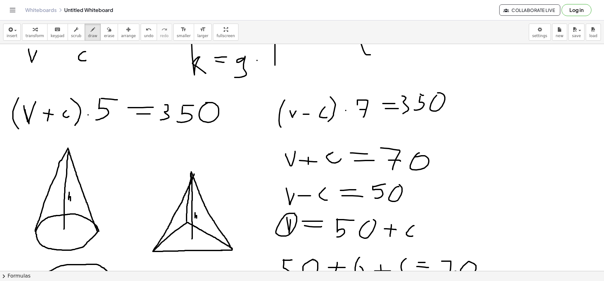
scroll to position [126, 0]
click at [107, 29] on icon "button" at bounding box center [109, 30] width 4 height 8
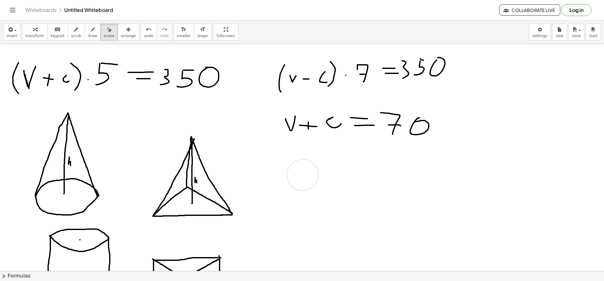
drag, startPoint x: 413, startPoint y: 236, endPoint x: 308, endPoint y: 178, distance: 119.8
click at [308, 178] on div at bounding box center [302, 246] width 604 height 729
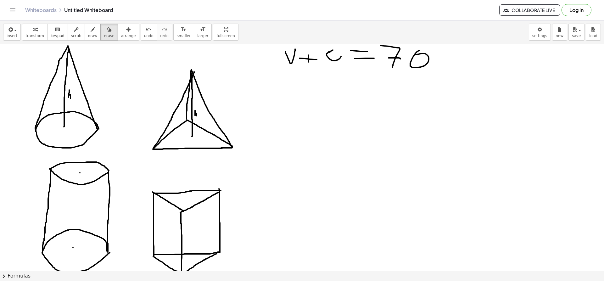
scroll to position [178, 0]
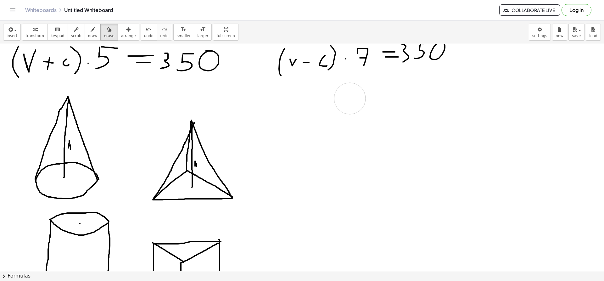
drag, startPoint x: 444, startPoint y: 107, endPoint x: 344, endPoint y: 97, distance: 100.4
click at [344, 97] on div at bounding box center [302, 230] width 604 height 729
click at [85, 33] on button "draw" at bounding box center [93, 32] width 16 height 17
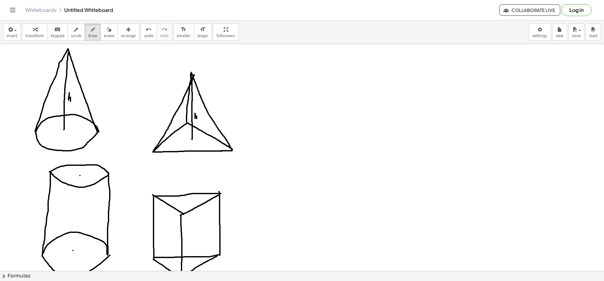
scroll to position [226, 0]
click at [191, 73] on div at bounding box center [302, 182] width 604 height 729
click at [66, 47] on div at bounding box center [302, 182] width 604 height 729
drag, startPoint x: 261, startPoint y: 69, endPoint x: 274, endPoint y: 68, distance: 13.2
click at [274, 68] on div at bounding box center [302, 182] width 604 height 729
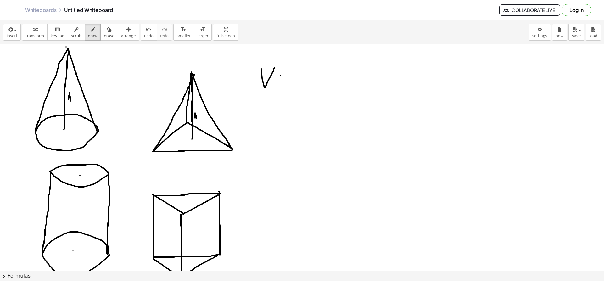
drag, startPoint x: 280, startPoint y: 75, endPoint x: 301, endPoint y: 76, distance: 20.4
click at [301, 76] on div at bounding box center [302, 182] width 604 height 729
drag, startPoint x: 277, startPoint y: 80, endPoint x: 301, endPoint y: 83, distance: 23.8
click at [301, 83] on div at bounding box center [302, 182] width 604 height 729
drag, startPoint x: 94, startPoint y: 125, endPoint x: 42, endPoint y: 129, distance: 52.3
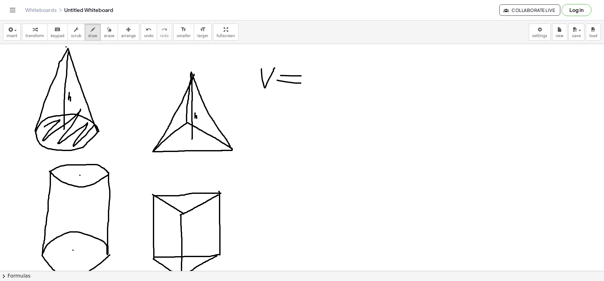
click at [42, 129] on div at bounding box center [302, 182] width 604 height 729
click at [146, 29] on icon "undo" at bounding box center [149, 30] width 6 height 8
drag, startPoint x: 91, startPoint y: 124, endPoint x: 35, endPoint y: 133, distance: 57.3
click at [35, 133] on div at bounding box center [302, 182] width 604 height 729
drag, startPoint x: 93, startPoint y: 125, endPoint x: 141, endPoint y: 137, distance: 49.3
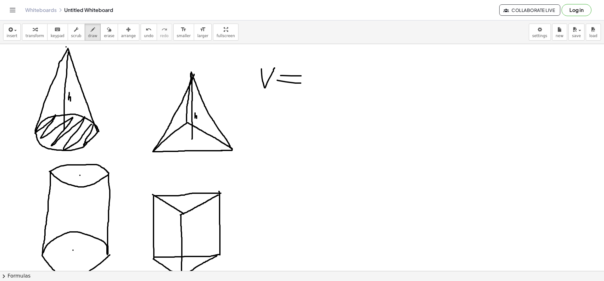
click at [141, 137] on div at bounding box center [302, 182] width 604 height 729
click at [144, 35] on span "undo" at bounding box center [148, 36] width 9 height 4
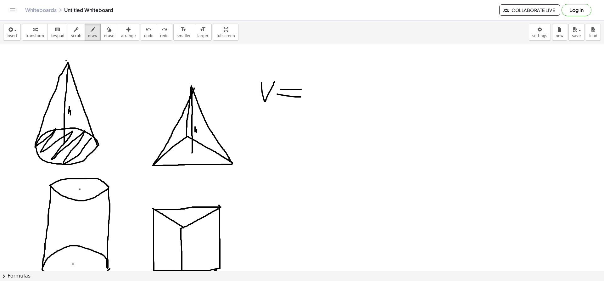
scroll to position [212, 0]
click at [68, 65] on div at bounding box center [302, 196] width 604 height 729
click at [80, 189] on div at bounding box center [302, 196] width 604 height 729
drag, startPoint x: 93, startPoint y: 137, endPoint x: 80, endPoint y: 163, distance: 28.6
click at [80, 163] on div at bounding box center [302, 196] width 604 height 729
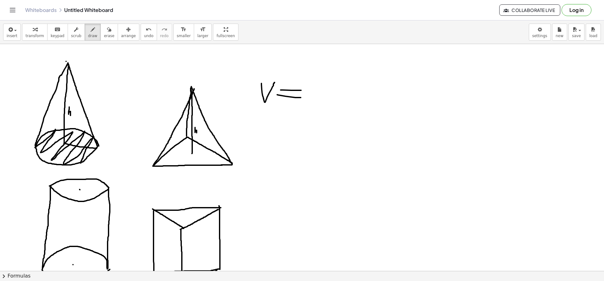
drag, startPoint x: 65, startPoint y: 143, endPoint x: 97, endPoint y: 149, distance: 32.5
click at [97, 149] on div at bounding box center [302, 196] width 604 height 729
click at [84, 142] on div at bounding box center [302, 196] width 604 height 729
click at [87, 138] on div at bounding box center [302, 196] width 604 height 729
drag, startPoint x: 312, startPoint y: 88, endPoint x: 312, endPoint y: 98, distance: 10.4
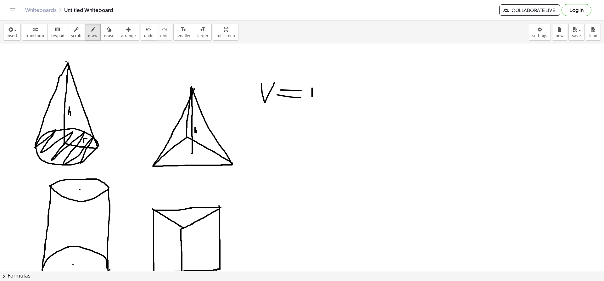
click at [312, 98] on div at bounding box center [302, 196] width 604 height 729
drag, startPoint x: 319, startPoint y: 90, endPoint x: 319, endPoint y: 99, distance: 9.4
click at [319, 99] on div at bounding box center [302, 196] width 604 height 729
drag, startPoint x: 309, startPoint y: 87, endPoint x: 326, endPoint y: 89, distance: 16.8
click at [326, 89] on div at bounding box center [302, 196] width 604 height 729
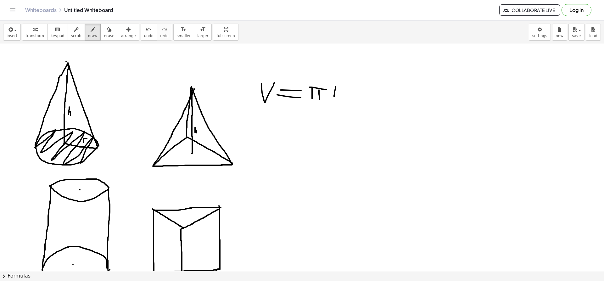
drag, startPoint x: 335, startPoint y: 86, endPoint x: 334, endPoint y: 98, distance: 11.4
click at [334, 98] on div at bounding box center [302, 196] width 604 height 729
drag, startPoint x: 336, startPoint y: 87, endPoint x: 346, endPoint y: 87, distance: 10.7
click at [346, 87] on div at bounding box center [302, 196] width 604 height 729
drag, startPoint x: 346, startPoint y: 71, endPoint x: 357, endPoint y: 78, distance: 12.5
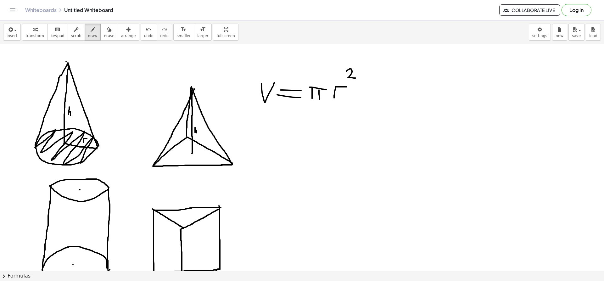
click at [357, 78] on div at bounding box center [302, 196] width 604 height 729
drag, startPoint x: 64, startPoint y: 142, endPoint x: 67, endPoint y: 62, distance: 80.3
click at [67, 62] on div at bounding box center [302, 196] width 604 height 729
click at [144, 35] on span "undo" at bounding box center [148, 36] width 9 height 4
drag, startPoint x: 65, startPoint y: 142, endPoint x: 67, endPoint y: 70, distance: 72.0
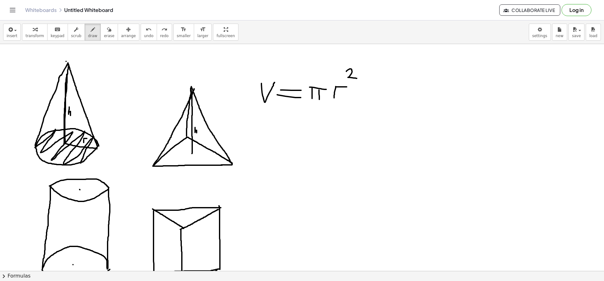
click at [67, 70] on div at bounding box center [302, 196] width 604 height 729
drag, startPoint x: 160, startPoint y: 165, endPoint x: 221, endPoint y: 159, distance: 61.3
click at [221, 159] on div at bounding box center [302, 196] width 604 height 729
drag, startPoint x: 192, startPoint y: 151, endPoint x: 193, endPoint y: 86, distance: 64.8
click at [193, 86] on div at bounding box center [302, 196] width 604 height 729
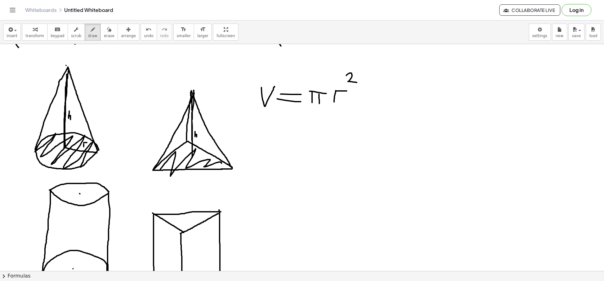
scroll to position [208, 0]
click at [360, 96] on div at bounding box center [302, 201] width 604 height 729
drag, startPoint x: 372, startPoint y: 83, endPoint x: 384, endPoint y: 102, distance: 21.6
click at [384, 102] on div at bounding box center [302, 201] width 604 height 729
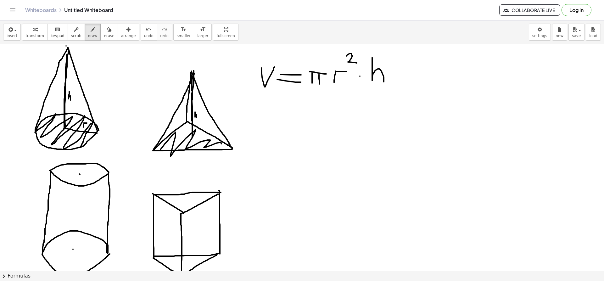
scroll to position [226, 0]
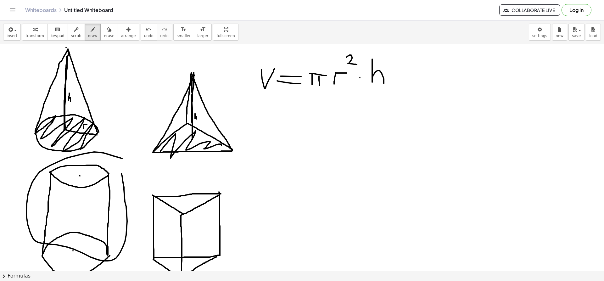
drag, startPoint x: 122, startPoint y: 158, endPoint x: 114, endPoint y: 160, distance: 8.6
click at [114, 160] on div at bounding box center [302, 182] width 604 height 729
click at [141, 37] on button "undo undo" at bounding box center [149, 32] width 16 height 17
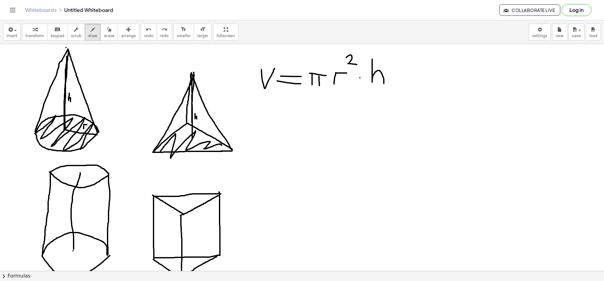
drag, startPoint x: 74, startPoint y: 249, endPoint x: 80, endPoint y: 172, distance: 77.0
click at [80, 172] on div at bounding box center [302, 182] width 604 height 729
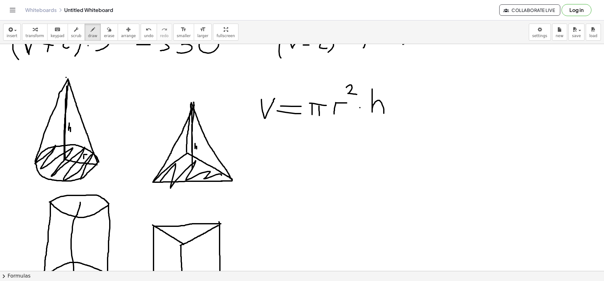
scroll to position [196, 0]
drag, startPoint x: 312, startPoint y: 123, endPoint x: 395, endPoint y: 121, distance: 83.0
click at [395, 121] on div at bounding box center [302, 212] width 604 height 729
drag, startPoint x: 344, startPoint y: 133, endPoint x: 341, endPoint y: 146, distance: 13.7
click at [341, 146] on div at bounding box center [302, 212] width 604 height 729
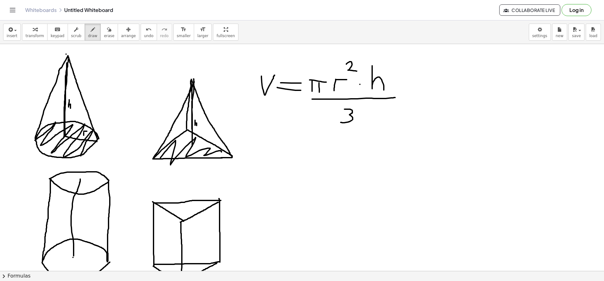
scroll to position [219, 0]
drag, startPoint x: 82, startPoint y: 153, endPoint x: 93, endPoint y: 136, distance: 20.7
click at [93, 136] on div at bounding box center [302, 189] width 604 height 729
drag, startPoint x: 376, startPoint y: 59, endPoint x: 386, endPoint y: 58, distance: 10.4
click at [386, 58] on div at bounding box center [302, 189] width 604 height 729
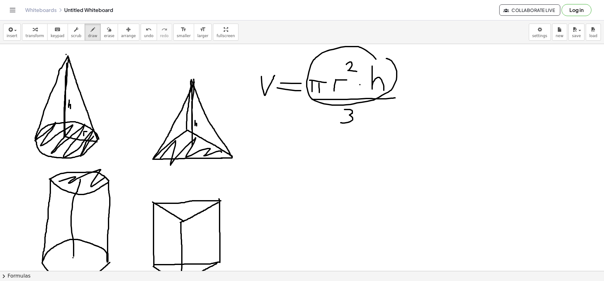
drag, startPoint x: 105, startPoint y: 177, endPoint x: 58, endPoint y: 181, distance: 47.0
click at [58, 181] on div at bounding box center [302, 189] width 604 height 729
click at [146, 32] on icon "undo" at bounding box center [149, 30] width 6 height 8
click at [144, 30] on div "undo" at bounding box center [148, 29] width 9 height 8
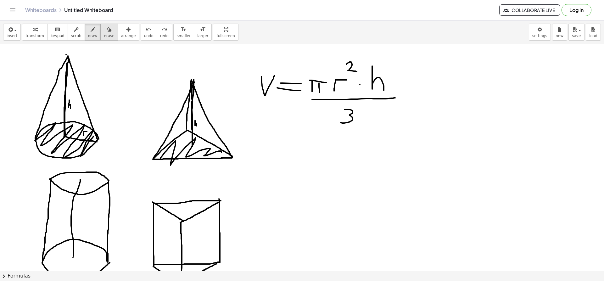
click at [107, 32] on icon "button" at bounding box center [109, 30] width 4 height 8
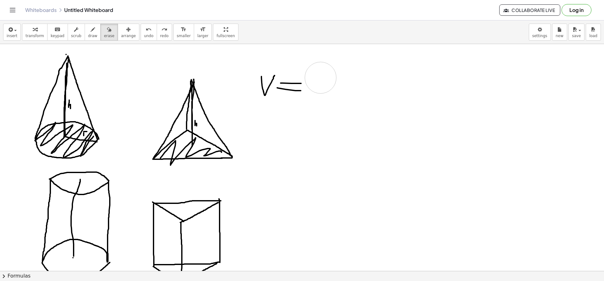
drag, startPoint x: 402, startPoint y: 95, endPoint x: 320, endPoint y: 78, distance: 83.9
click at [320, 78] on div at bounding box center [302, 189] width 604 height 729
click at [88, 36] on span "draw" at bounding box center [92, 36] width 9 height 4
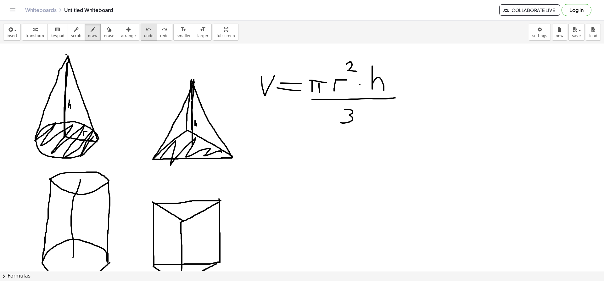
click at [141, 31] on button "undo undo" at bounding box center [149, 32] width 16 height 17
click at [160, 37] on span "redo" at bounding box center [164, 36] width 8 height 4
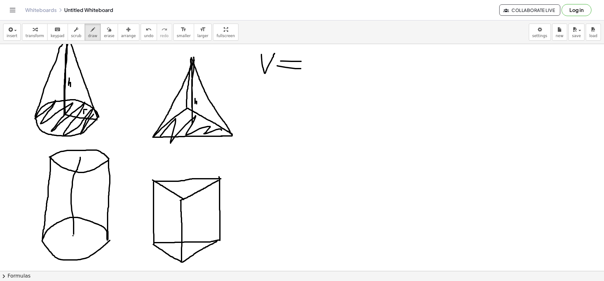
scroll to position [242, 0]
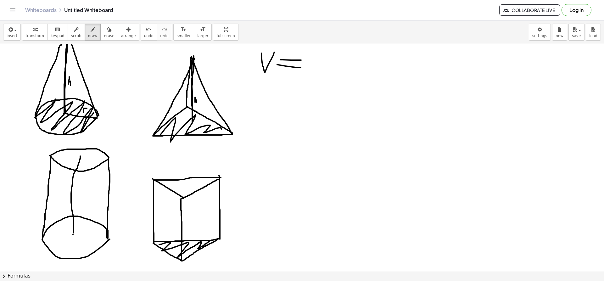
drag, startPoint x: 159, startPoint y: 244, endPoint x: 209, endPoint y: 241, distance: 50.1
click at [209, 241] on div at bounding box center [302, 166] width 604 height 729
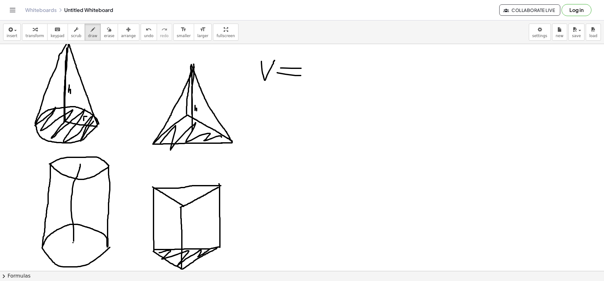
scroll to position [234, 0]
drag, startPoint x: 176, startPoint y: 264, endPoint x: 189, endPoint y: 264, distance: 12.9
click at [189, 264] on div at bounding box center [302, 174] width 604 height 729
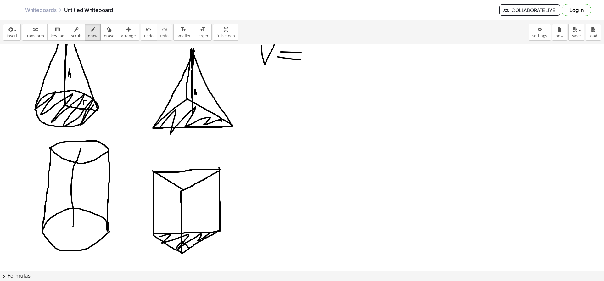
scroll to position [251, 0]
drag, startPoint x: 161, startPoint y: 248, endPoint x: 163, endPoint y: 259, distance: 11.5
click at [163, 259] on div at bounding box center [302, 157] width 604 height 729
drag, startPoint x: 207, startPoint y: 245, endPoint x: 205, endPoint y: 252, distance: 7.0
click at [205, 252] on div at bounding box center [302, 157] width 604 height 729
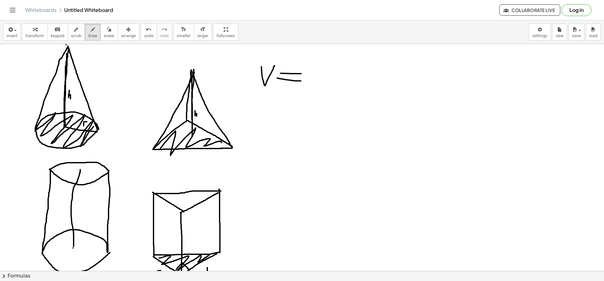
scroll to position [228, 0]
drag, startPoint x: 331, startPoint y: 61, endPoint x: 332, endPoint y: 69, distance: 7.7
click at [332, 69] on div at bounding box center [302, 180] width 604 height 729
click at [348, 60] on div at bounding box center [302, 180] width 604 height 729
drag, startPoint x: 355, startPoint y: 51, endPoint x: 354, endPoint y: 64, distance: 13.2
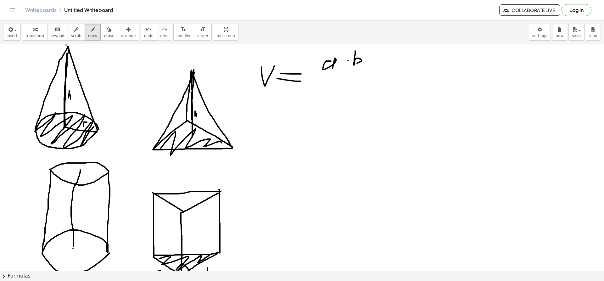
click at [354, 64] on div at bounding box center [302, 180] width 604 height 729
drag, startPoint x: 314, startPoint y: 72, endPoint x: 378, endPoint y: 74, distance: 63.2
click at [378, 74] on div at bounding box center [302, 180] width 604 height 729
drag, startPoint x: 334, startPoint y: 83, endPoint x: 346, endPoint y: 93, distance: 16.0
click at [346, 93] on div at bounding box center [302, 180] width 604 height 729
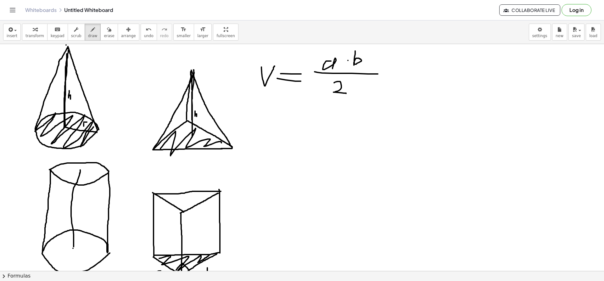
scroll to position [250, 0]
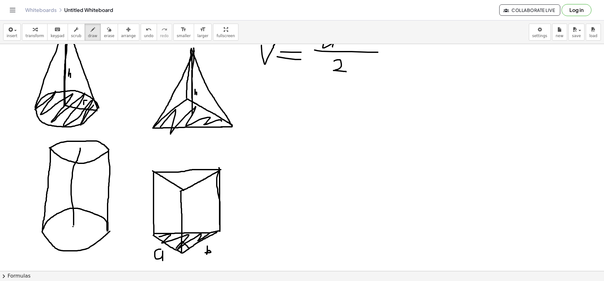
drag, startPoint x: 220, startPoint y: 230, endPoint x: 219, endPoint y: 169, distance: 61.3
click at [219, 169] on div at bounding box center [302, 158] width 604 height 729
drag, startPoint x: 182, startPoint y: 191, endPoint x: 182, endPoint y: 263, distance: 71.7
click at [182, 263] on div at bounding box center [302, 158] width 604 height 729
drag, startPoint x: 152, startPoint y: 171, endPoint x: 152, endPoint y: 236, distance: 64.1
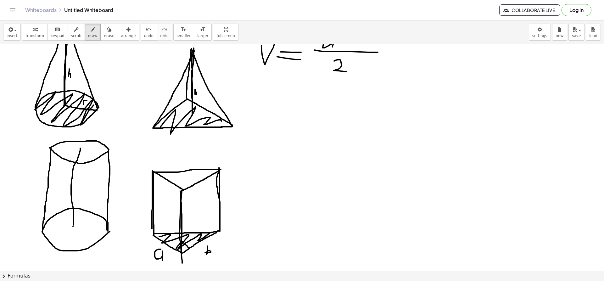
click at [152, 236] on div at bounding box center [302, 158] width 604 height 729
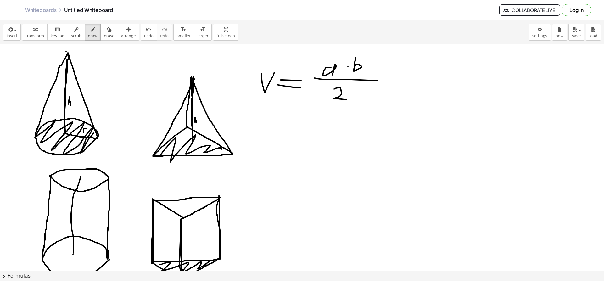
scroll to position [222, 0]
drag, startPoint x: 224, startPoint y: 218, endPoint x: 228, endPoint y: 234, distance: 16.7
click at [228, 234] on div at bounding box center [302, 186] width 604 height 729
click at [390, 85] on div at bounding box center [302, 186] width 604 height 729
drag, startPoint x: 398, startPoint y: 67, endPoint x: 407, endPoint y: 92, distance: 25.9
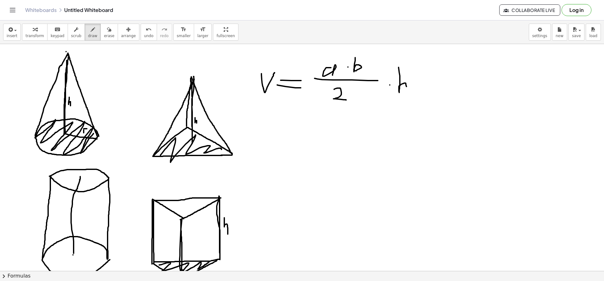
click at [407, 92] on div at bounding box center [302, 186] width 604 height 729
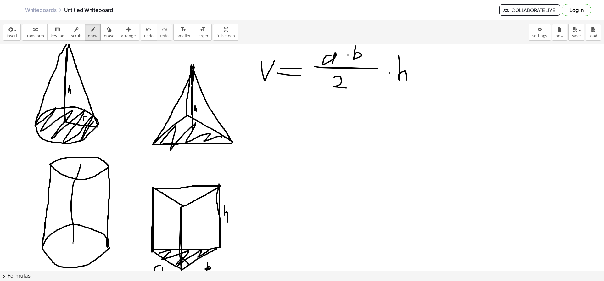
scroll to position [234, 0]
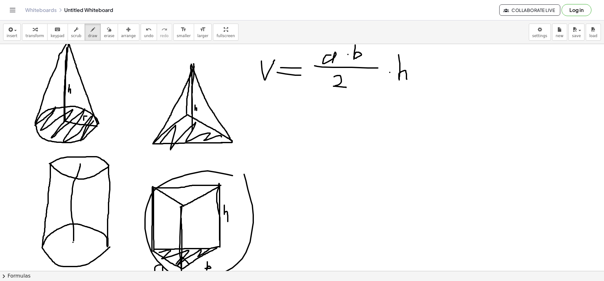
drag, startPoint x: 232, startPoint y: 175, endPoint x: 231, endPoint y: 168, distance: 7.3
click at [231, 168] on div at bounding box center [302, 174] width 604 height 729
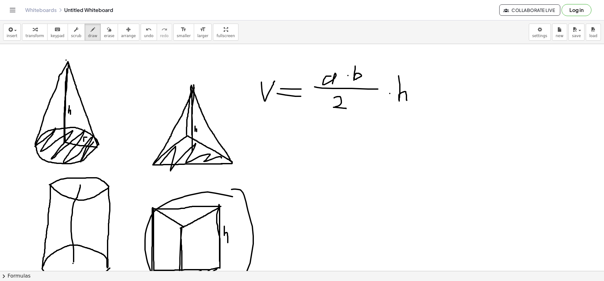
scroll to position [213, 0]
click at [422, 84] on div at bounding box center [302, 195] width 604 height 729
drag, startPoint x: 431, startPoint y: 80, endPoint x: 441, endPoint y: 79, distance: 9.8
click at [441, 79] on div at bounding box center [302, 195] width 604 height 729
drag, startPoint x: 431, startPoint y: 86, endPoint x: 447, endPoint y: 85, distance: 16.0
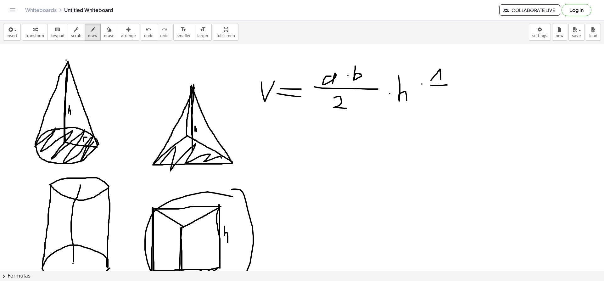
click at [447, 85] on div at bounding box center [302, 195] width 604 height 729
drag, startPoint x: 432, startPoint y: 92, endPoint x: 437, endPoint y: 107, distance: 15.4
click at [437, 107] on div at bounding box center [302, 195] width 604 height 729
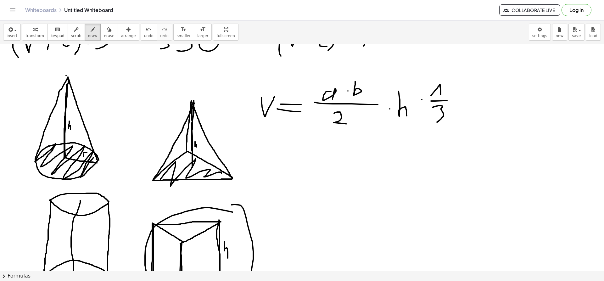
scroll to position [197, 0]
click at [104, 38] on span "erase" at bounding box center [109, 36] width 10 height 4
drag, startPoint x: 353, startPoint y: 75, endPoint x: 221, endPoint y: 76, distance: 132.4
click at [314, 100] on div at bounding box center [302, 211] width 604 height 729
click at [91, 29] on icon "button" at bounding box center [93, 30] width 4 height 8
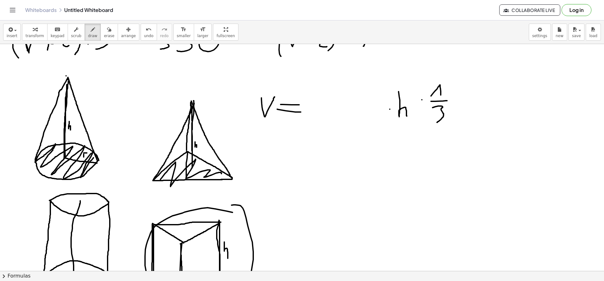
drag, startPoint x: 187, startPoint y: 152, endPoint x: 186, endPoint y: 178, distance: 25.8
click at [186, 178] on div at bounding box center [302, 211] width 604 height 729
drag, startPoint x: 197, startPoint y: 186, endPoint x: 197, endPoint y: 194, distance: 8.8
click at [197, 194] on div at bounding box center [302, 211] width 604 height 729
drag, startPoint x: 316, startPoint y: 90, endPoint x: 316, endPoint y: 101, distance: 11.3
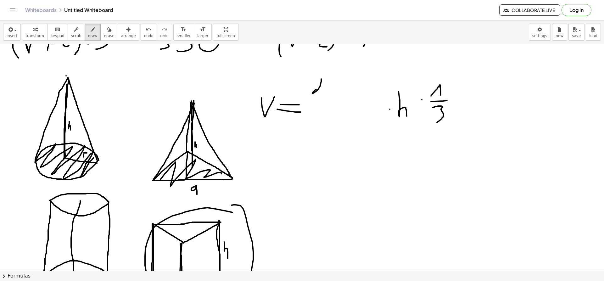
click at [316, 101] on div at bounding box center [302, 211] width 604 height 729
click at [333, 91] on div at bounding box center [302, 211] width 604 height 729
drag, startPoint x: 351, startPoint y: 77, endPoint x: 358, endPoint y: 96, distance: 20.4
click at [358, 96] on div at bounding box center [302, 211] width 604 height 729
drag, startPoint x: 300, startPoint y: 107, endPoint x: 366, endPoint y: 109, distance: 66.7
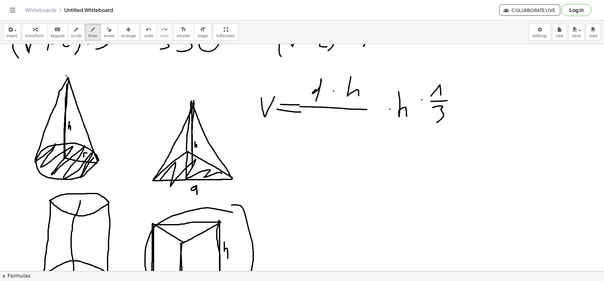
click at [366, 109] on div at bounding box center [302, 211] width 604 height 729
drag, startPoint x: 336, startPoint y: 118, endPoint x: 340, endPoint y: 127, distance: 10.3
click at [340, 127] on div at bounding box center [302, 211] width 604 height 729
drag, startPoint x: 412, startPoint y: 118, endPoint x: 416, endPoint y: 122, distance: 6.7
click at [416, 122] on div at bounding box center [302, 211] width 604 height 729
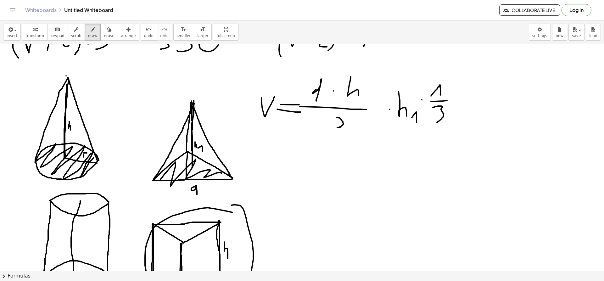
drag, startPoint x: 198, startPoint y: 148, endPoint x: 202, endPoint y: 151, distance: 5.8
click at [202, 151] on div at bounding box center [302, 211] width 604 height 729
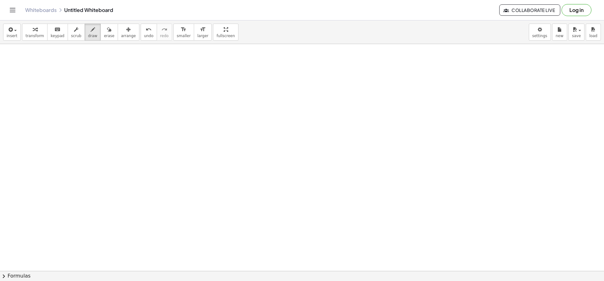
scroll to position [508, 0]
drag, startPoint x: 67, startPoint y: 127, endPoint x: 102, endPoint y: 150, distance: 41.9
drag, startPoint x: 69, startPoint y: 152, endPoint x: 105, endPoint y: 121, distance: 47.5
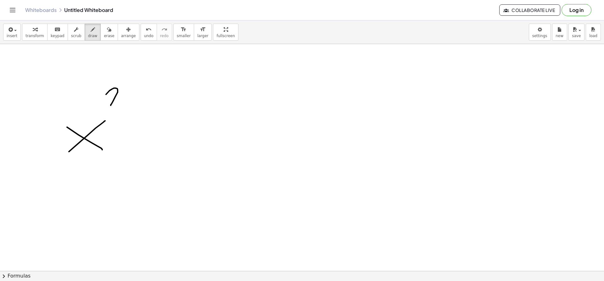
drag, startPoint x: 106, startPoint y: 94, endPoint x: 125, endPoint y: 108, distance: 23.7
drag, startPoint x: 129, startPoint y: 139, endPoint x: 147, endPoint y: 142, distance: 18.4
drag, startPoint x: 140, startPoint y: 135, endPoint x: 137, endPoint y: 154, distance: 20.0
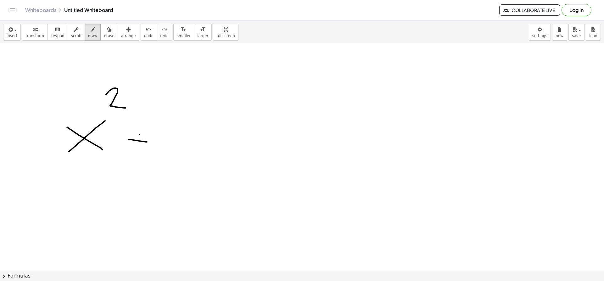
drag, startPoint x: 165, startPoint y: 119, endPoint x: 167, endPoint y: 143, distance: 24.3
drag, startPoint x: 205, startPoint y: 122, endPoint x: 222, endPoint y: 122, distance: 17.0
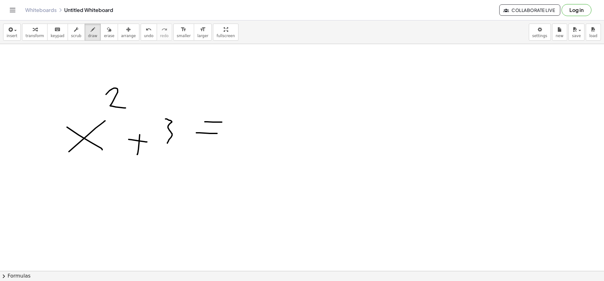
drag, startPoint x: 196, startPoint y: 133, endPoint x: 220, endPoint y: 133, distance: 23.6
drag, startPoint x: 233, startPoint y: 130, endPoint x: 242, endPoint y: 130, distance: 9.5
drag, startPoint x: 255, startPoint y: 119, endPoint x: 253, endPoint y: 138, distance: 19.0
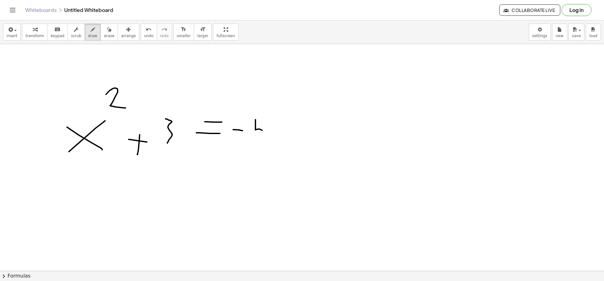
click at [144, 35] on span "undo" at bounding box center [148, 36] width 9 height 4
drag, startPoint x: 251, startPoint y: 127, endPoint x: 262, endPoint y: 144, distance: 20.2
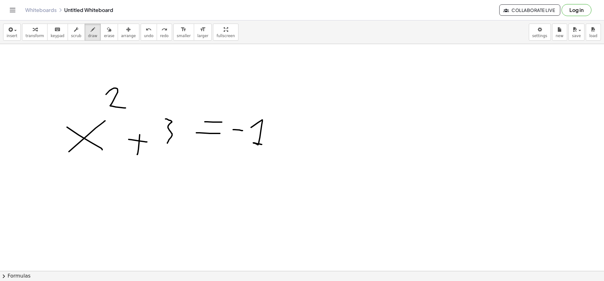
drag, startPoint x: 73, startPoint y: 198, endPoint x: 84, endPoint y: 207, distance: 14.1
drag, startPoint x: 69, startPoint y: 207, endPoint x: 91, endPoint y: 194, distance: 26.1
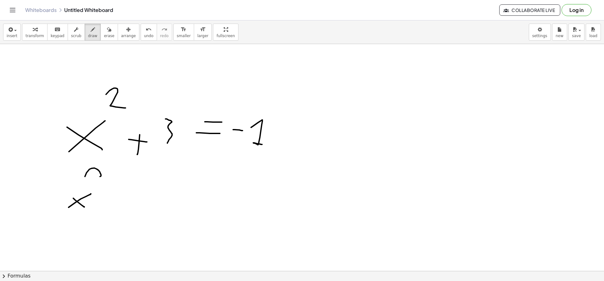
drag, startPoint x: 85, startPoint y: 176, endPoint x: 116, endPoint y: 181, distance: 31.7
drag, startPoint x: 120, startPoint y: 191, endPoint x: 139, endPoint y: 193, distance: 19.0
drag, startPoint x: 118, startPoint y: 200, endPoint x: 136, endPoint y: 203, distance: 18.7
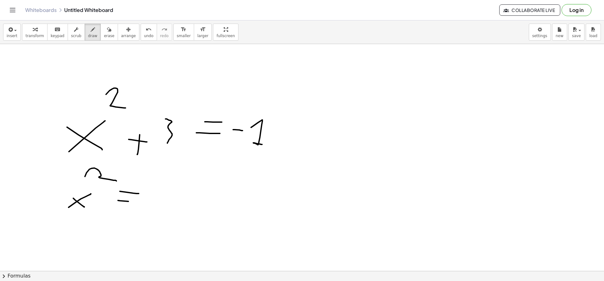
drag, startPoint x: 151, startPoint y: 196, endPoint x: 168, endPoint y: 197, distance: 16.7
drag, startPoint x: 176, startPoint y: 191, endPoint x: 186, endPoint y: 205, distance: 17.3
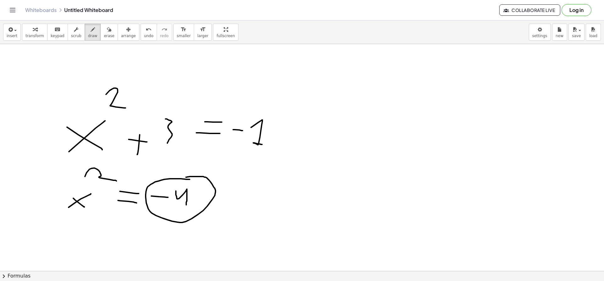
drag, startPoint x: 190, startPoint y: 179, endPoint x: 186, endPoint y: 177, distance: 4.4
click at [144, 35] on span "undo" at bounding box center [148, 36] width 9 height 4
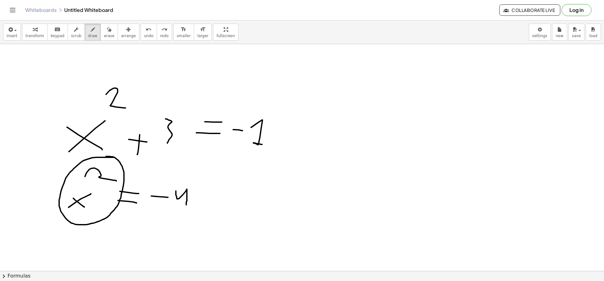
drag, startPoint x: 114, startPoint y: 157, endPoint x: 106, endPoint y: 157, distance: 8.5
drag, startPoint x: 176, startPoint y: 180, endPoint x: 149, endPoint y: 206, distance: 37.8
click at [144, 34] on span "undo" at bounding box center [148, 36] width 9 height 4
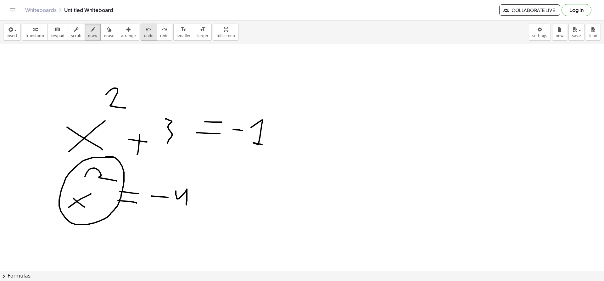
click at [144, 34] on span "undo" at bounding box center [148, 36] width 9 height 4
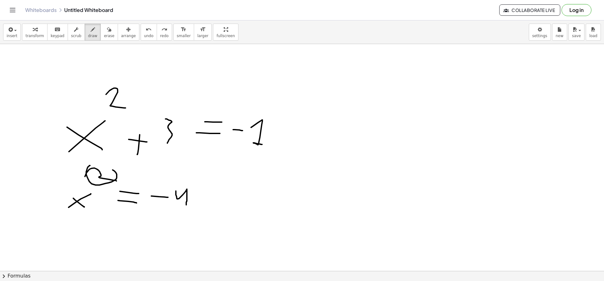
drag, startPoint x: 90, startPoint y: 165, endPoint x: 83, endPoint y: 166, distance: 6.6
click at [141, 33] on button "undo undo" at bounding box center [149, 32] width 16 height 17
click at [144, 36] on span "undo" at bounding box center [148, 36] width 9 height 4
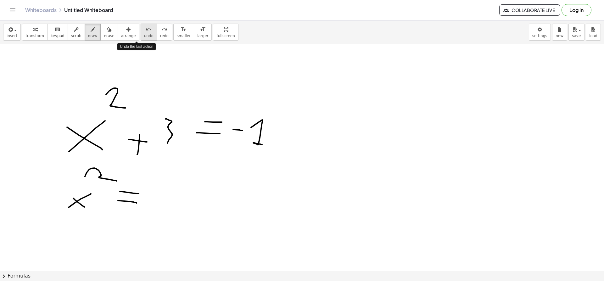
click at [144, 36] on span "undo" at bounding box center [148, 36] width 9 height 4
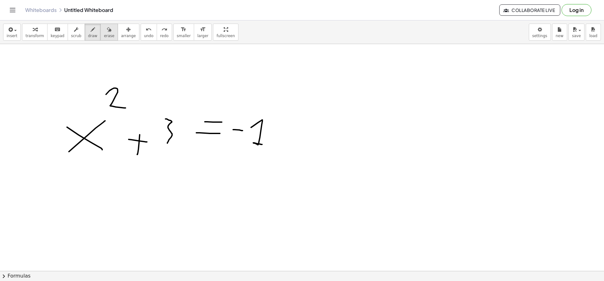
click at [104, 36] on span "erase" at bounding box center [109, 36] width 10 height 4
drag, startPoint x: 135, startPoint y: 137, endPoint x: 132, endPoint y: 152, distance: 15.4
click at [88, 35] on span "draw" at bounding box center [92, 36] width 9 height 4
drag, startPoint x: 125, startPoint y: 136, endPoint x: 143, endPoint y: 136, distance: 17.6
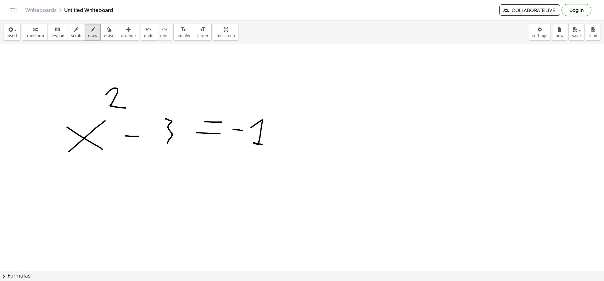
click at [104, 35] on span "erase" at bounding box center [109, 36] width 10 height 4
click at [88, 32] on div "button" at bounding box center [92, 29] width 9 height 8
drag, startPoint x: 77, startPoint y: 194, endPoint x: 88, endPoint y: 205, distance: 15.6
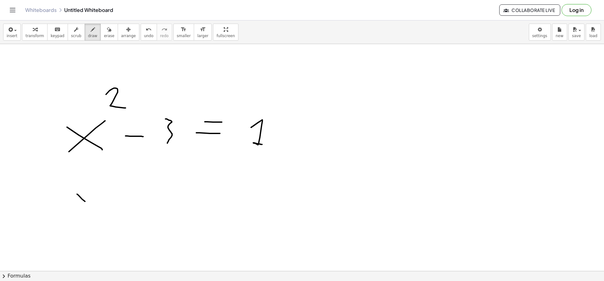
drag, startPoint x: 78, startPoint y: 205, endPoint x: 93, endPoint y: 189, distance: 22.5
drag, startPoint x: 93, startPoint y: 175, endPoint x: 119, endPoint y: 181, distance: 26.5
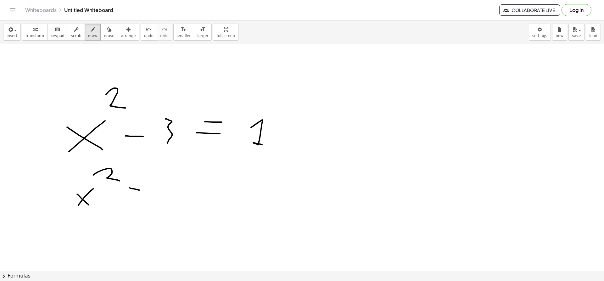
drag, startPoint x: 130, startPoint y: 188, endPoint x: 140, endPoint y: 190, distance: 10.4
drag, startPoint x: 123, startPoint y: 198, endPoint x: 139, endPoint y: 199, distance: 15.7
drag, startPoint x: 157, startPoint y: 186, endPoint x: 159, endPoint y: 205, distance: 19.1
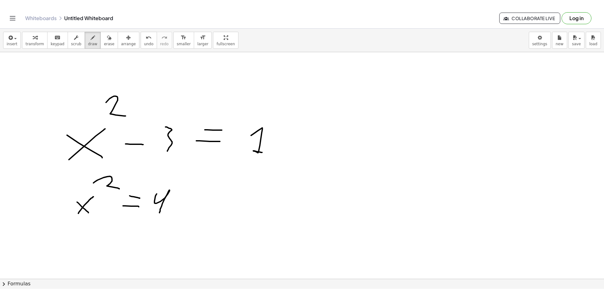
scroll to position [524, 0]
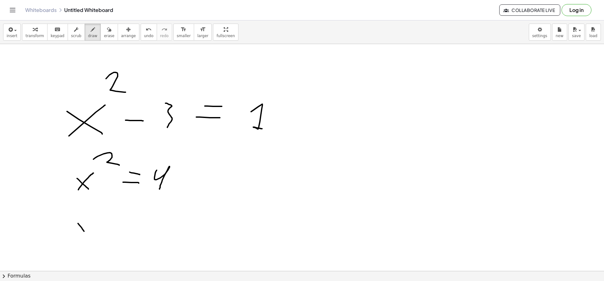
drag, startPoint x: 78, startPoint y: 223, endPoint x: 88, endPoint y: 236, distance: 15.9
drag, startPoint x: 82, startPoint y: 231, endPoint x: 92, endPoint y: 219, distance: 15.9
drag, startPoint x: 103, startPoint y: 222, endPoint x: 117, endPoint y: 224, distance: 14.0
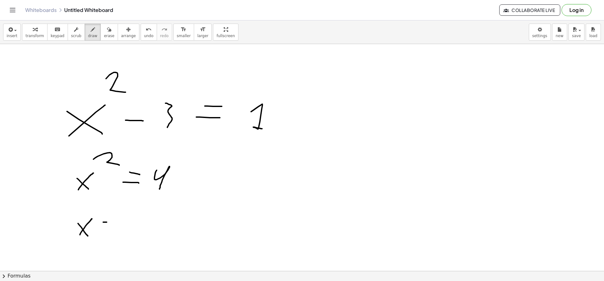
drag, startPoint x: 102, startPoint y: 227, endPoint x: 124, endPoint y: 231, distance: 22.1
drag, startPoint x: 133, startPoint y: 222, endPoint x: 147, endPoint y: 231, distance: 16.0
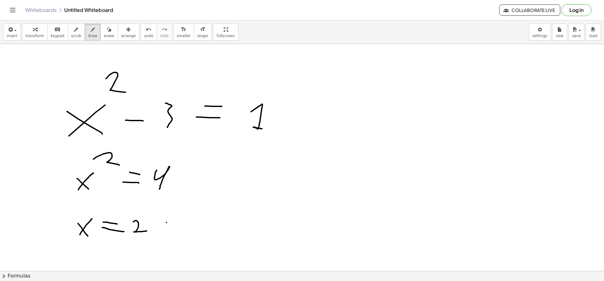
drag, startPoint x: 166, startPoint y: 230, endPoint x: 159, endPoint y: 237, distance: 10.2
drag, startPoint x: 176, startPoint y: 224, endPoint x: 186, endPoint y: 225, distance: 9.5
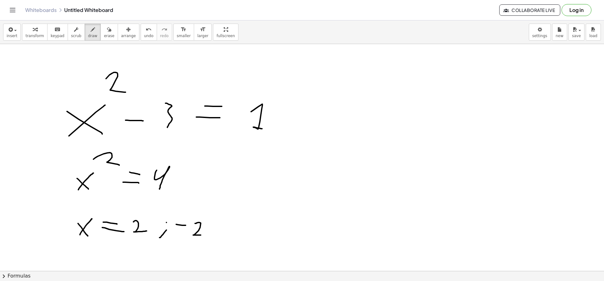
drag, startPoint x: 195, startPoint y: 223, endPoint x: 205, endPoint y: 235, distance: 15.6
drag, startPoint x: 95, startPoint y: 166, endPoint x: 88, endPoint y: 169, distance: 7.0
click at [144, 37] on span "undo" at bounding box center [148, 36] width 9 height 4
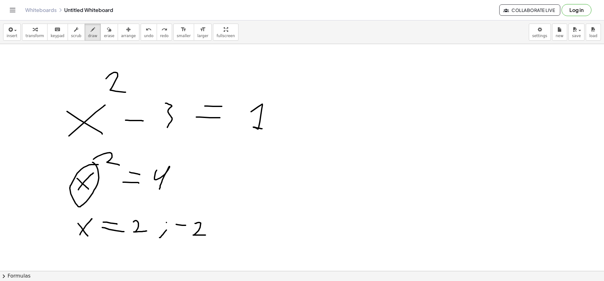
drag, startPoint x: 98, startPoint y: 164, endPoint x: 92, endPoint y: 162, distance: 6.1
click at [137, 41] on div "insert select one: Math Expression Function Text Youtube Video Graphing Geometr…" at bounding box center [302, 32] width 604 height 24
click at [144, 36] on span "undo" at bounding box center [148, 36] width 9 height 4
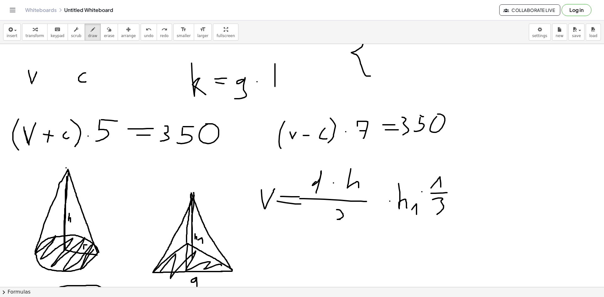
scroll to position [0, 0]
